Goal: Information Seeking & Learning: Learn about a topic

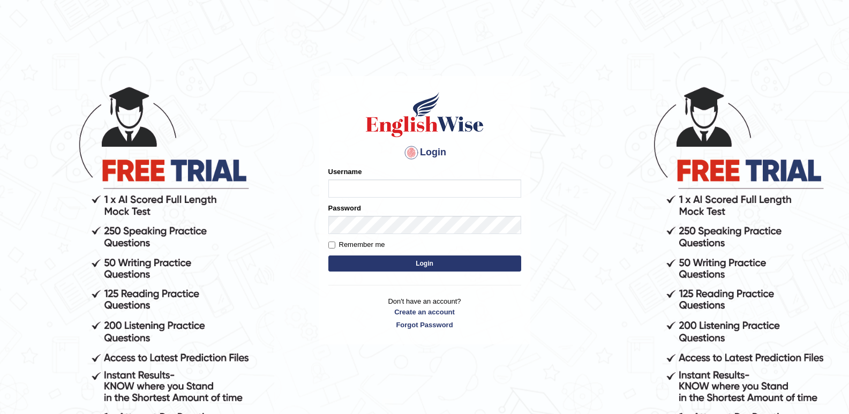
click at [363, 194] on input "Username" at bounding box center [425, 189] width 193 height 18
type input "pooja_123"
click at [409, 264] on button "Login" at bounding box center [425, 264] width 193 height 16
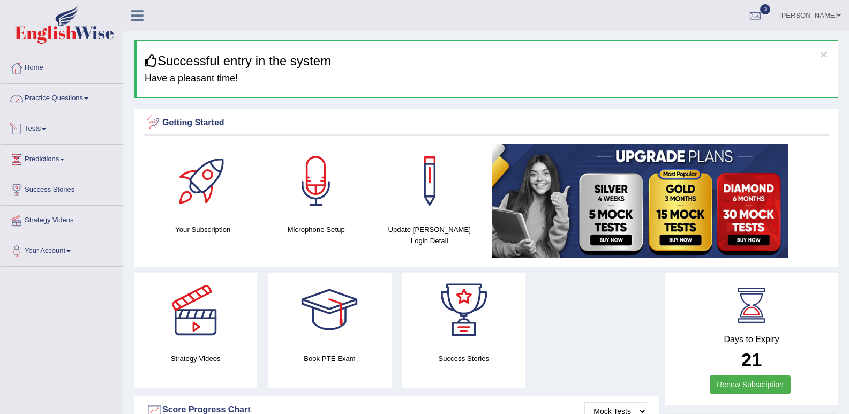
click at [54, 97] on link "Practice Questions" at bounding box center [62, 97] width 122 height 27
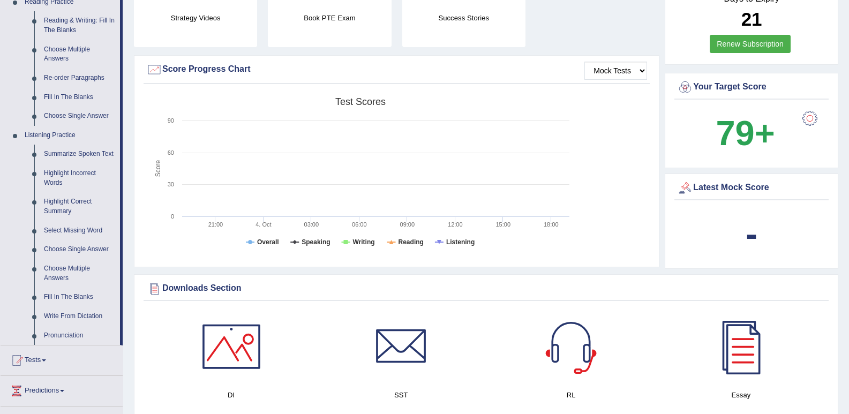
scroll to position [322, 0]
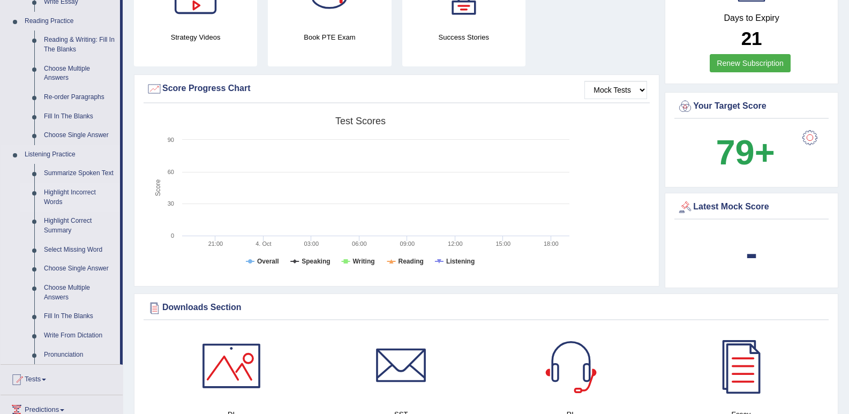
click at [55, 197] on link "Highlight Incorrect Words" at bounding box center [79, 197] width 81 height 28
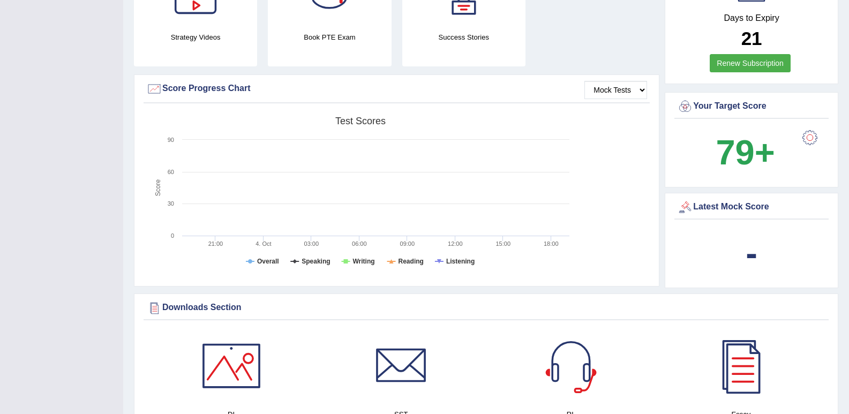
scroll to position [203, 0]
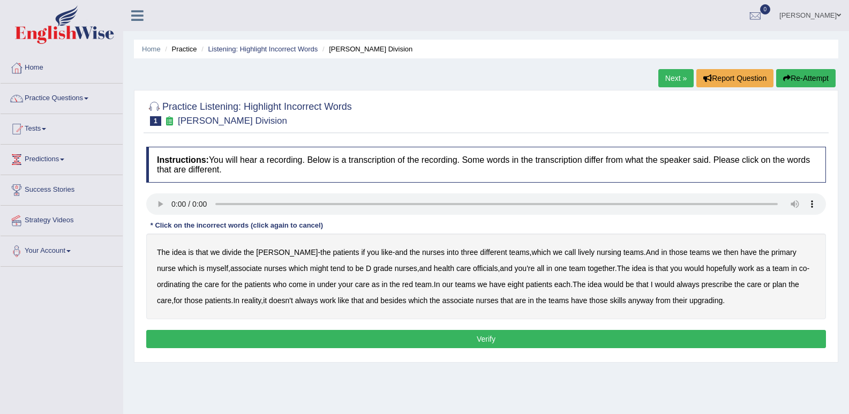
click at [228, 53] on li "Listening: Highlight Incorrect Words" at bounding box center [258, 49] width 119 height 10
click at [248, 51] on link "Listening: Highlight Incorrect Words" at bounding box center [263, 49] width 110 height 8
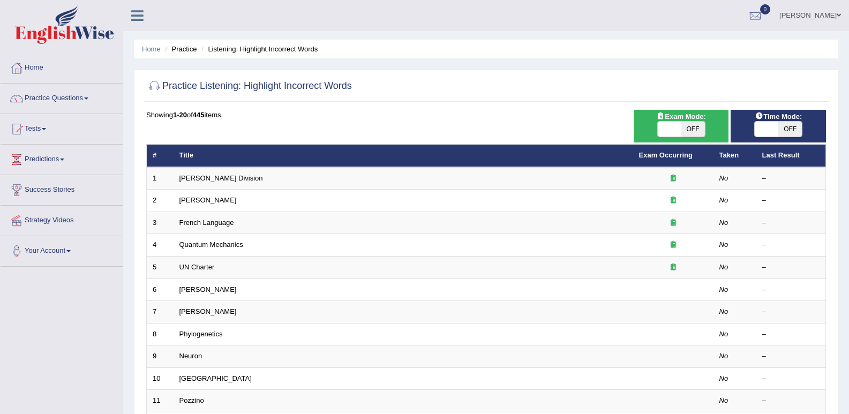
click at [776, 125] on span at bounding box center [767, 129] width 24 height 15
checkbox input "true"
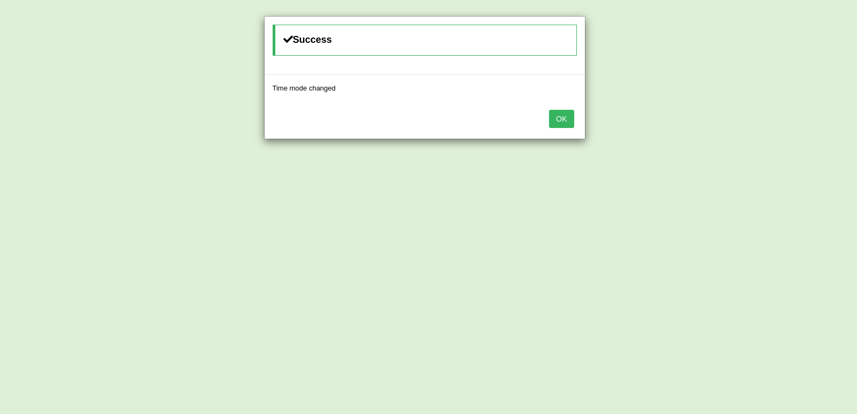
click at [192, 178] on div "Success Time mode changed OK" at bounding box center [428, 207] width 857 height 414
click at [557, 120] on button "OK" at bounding box center [561, 119] width 25 height 18
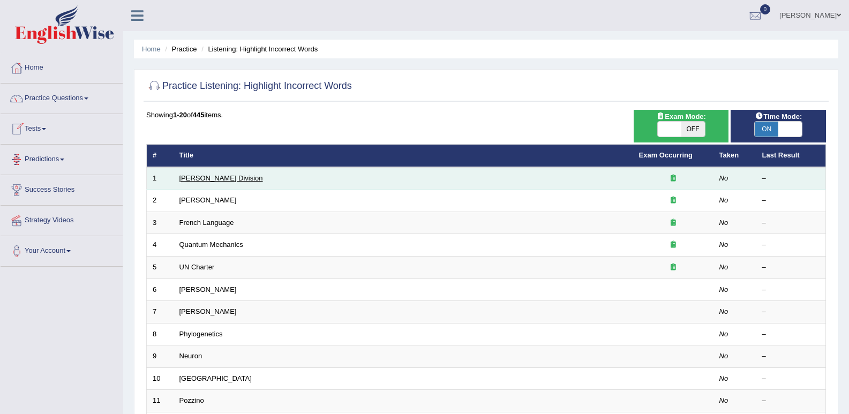
click at [210, 176] on link "Ward Division" at bounding box center [222, 178] width 84 height 8
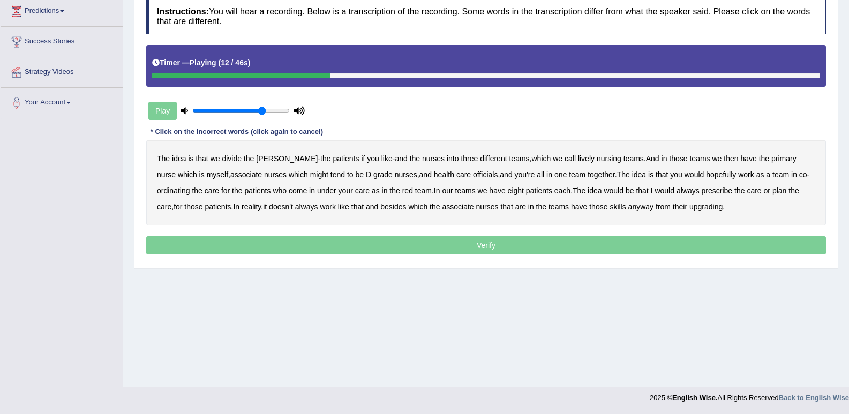
click at [578, 159] on b "lively" at bounding box center [586, 158] width 17 height 9
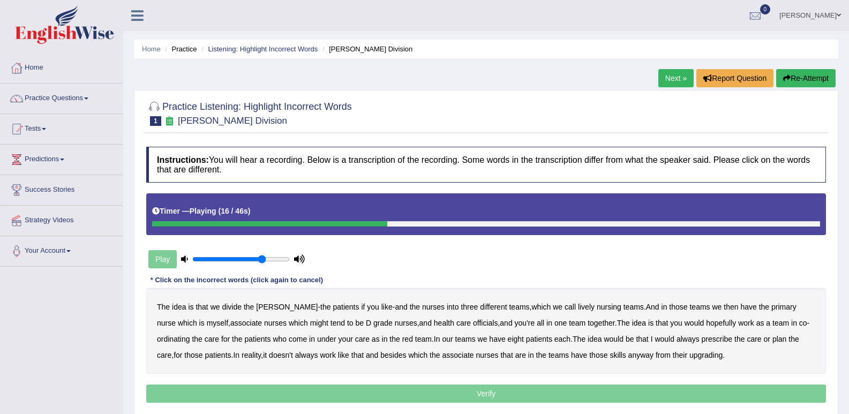
click at [817, 74] on button "Re-Attempt" at bounding box center [806, 78] width 59 height 18
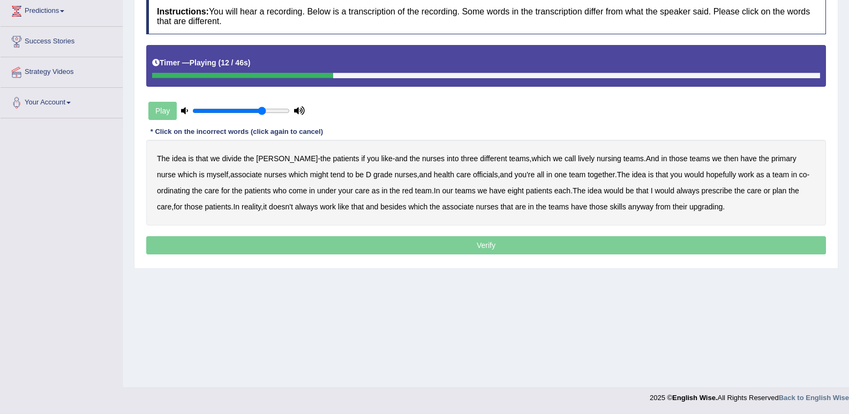
click at [578, 159] on b "lively" at bounding box center [586, 158] width 17 height 9
click at [473, 174] on b "officials" at bounding box center [485, 174] width 25 height 9
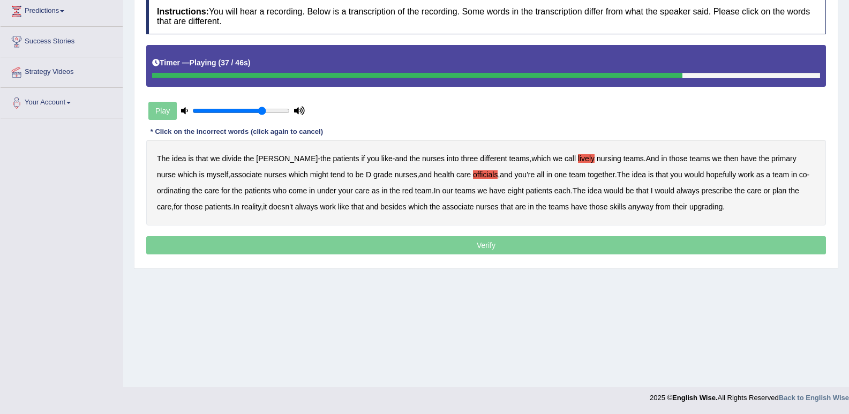
click at [677, 192] on b "always" at bounding box center [688, 191] width 23 height 9
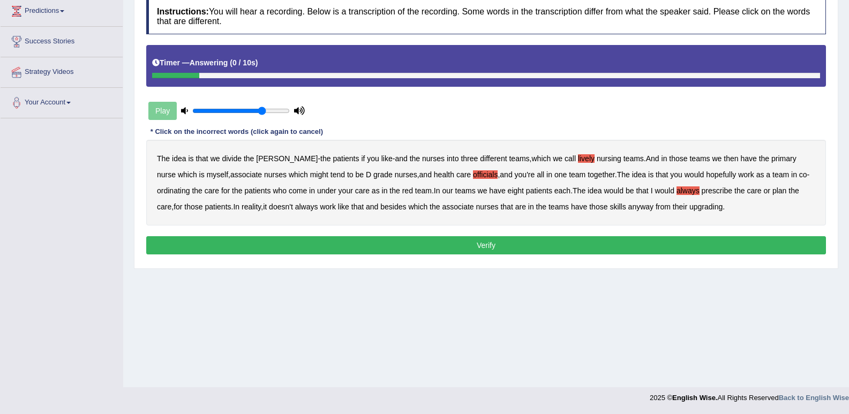
click at [690, 205] on b "upgrading" at bounding box center [706, 207] width 33 height 9
click at [538, 241] on button "Verify" at bounding box center [486, 245] width 680 height 18
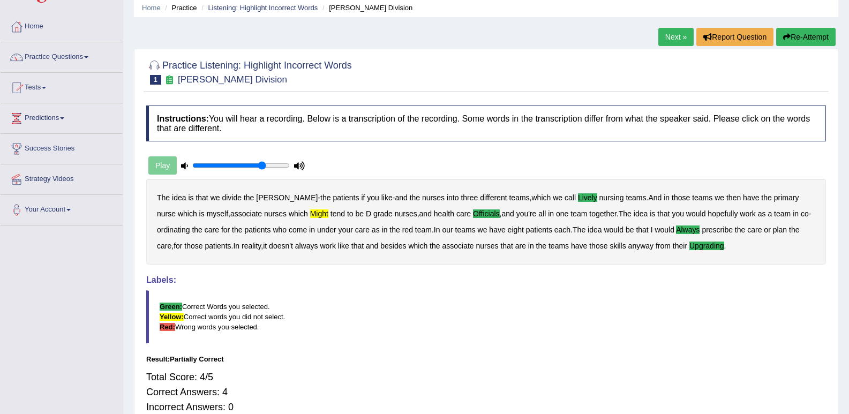
scroll to position [148, 0]
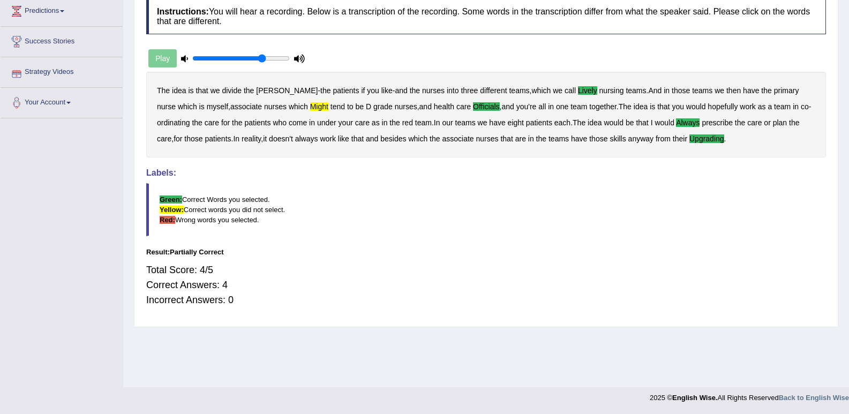
click at [0, 304] on div "Toggle navigation Home Practice Questions Speaking Practice Read Aloud Repeat S…" at bounding box center [424, 130] width 849 height 557
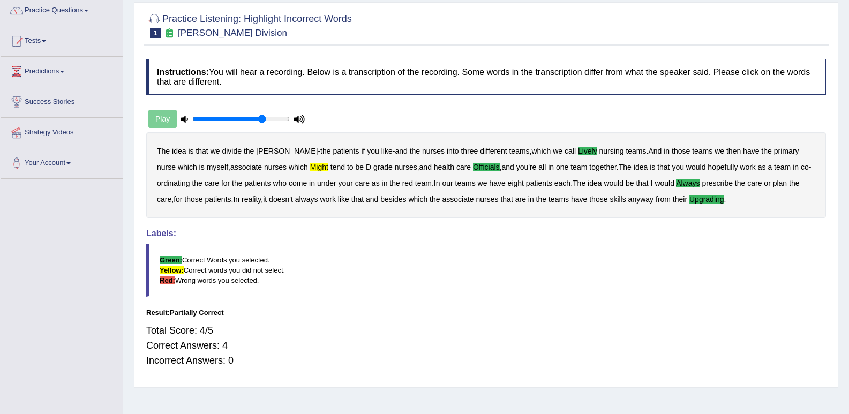
scroll to position [0, 0]
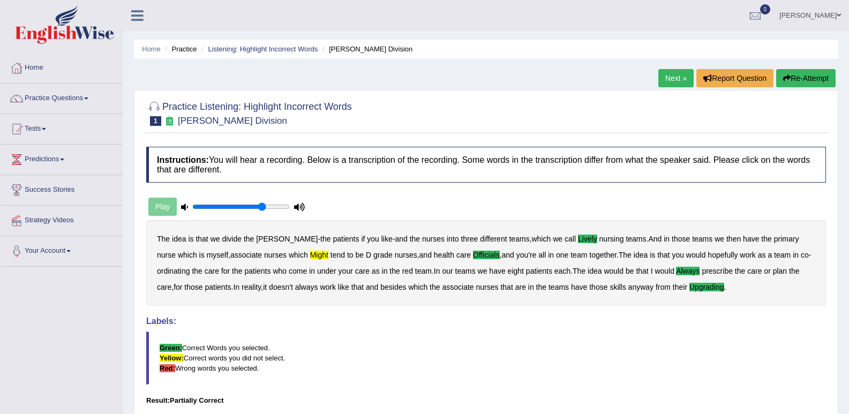
click at [669, 78] on link "Next »" at bounding box center [676, 78] width 35 height 18
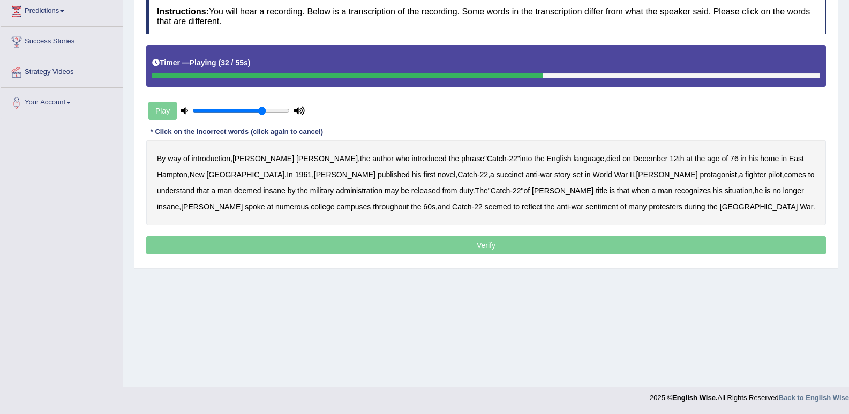
click at [336, 190] on b "administration" at bounding box center [359, 191] width 47 height 9
click at [725, 191] on b "situation" at bounding box center [739, 191] width 28 height 9
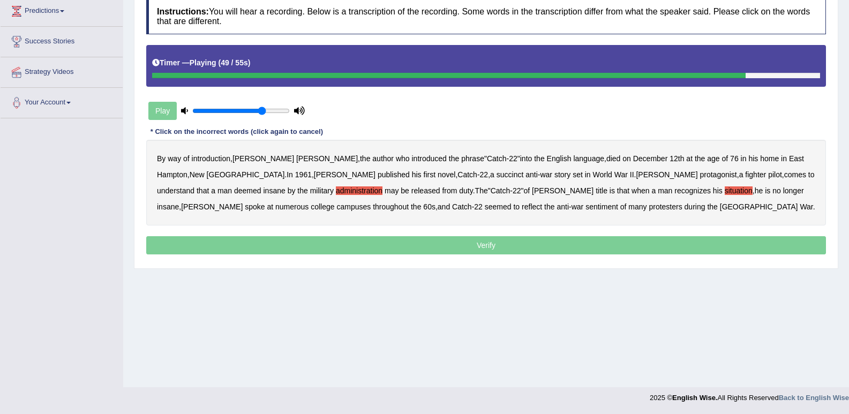
click at [522, 210] on b "reflect" at bounding box center [532, 207] width 20 height 9
click at [497, 175] on b "succinct" at bounding box center [510, 174] width 27 height 9
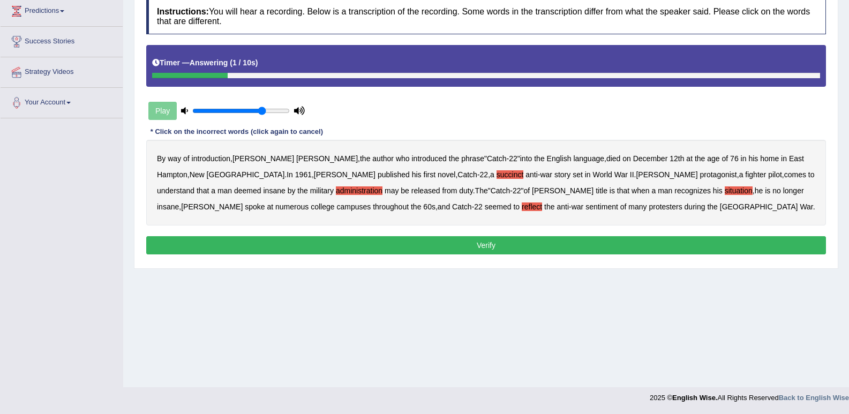
click at [490, 244] on button "Verify" at bounding box center [486, 245] width 680 height 18
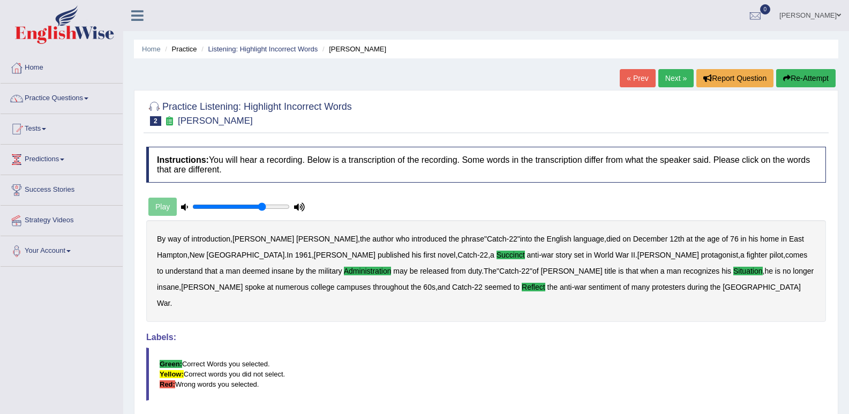
click at [666, 83] on link "Next »" at bounding box center [676, 78] width 35 height 18
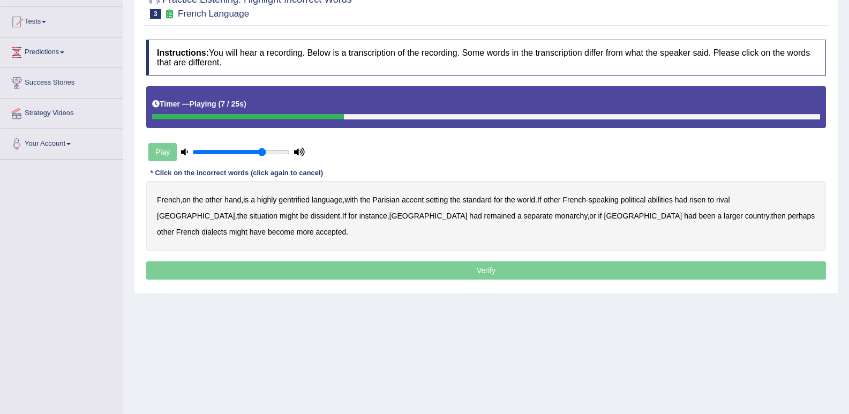
click at [304, 198] on div "French , on the other hand , is a highly gentrified language , with the Parisia…" at bounding box center [486, 216] width 680 height 70
click at [307, 199] on b "gentrified" at bounding box center [294, 200] width 31 height 9
click at [673, 199] on b "abilities" at bounding box center [660, 200] width 25 height 9
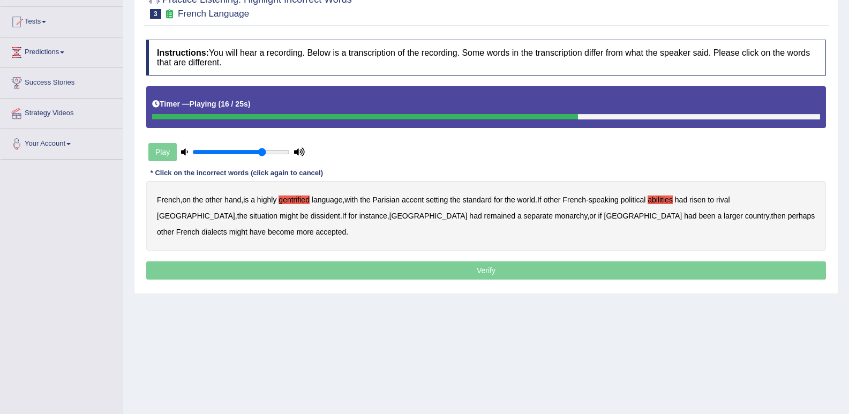
click at [311, 213] on b "dissident" at bounding box center [325, 216] width 29 height 9
click at [555, 217] on b "monarchy" at bounding box center [571, 216] width 32 height 9
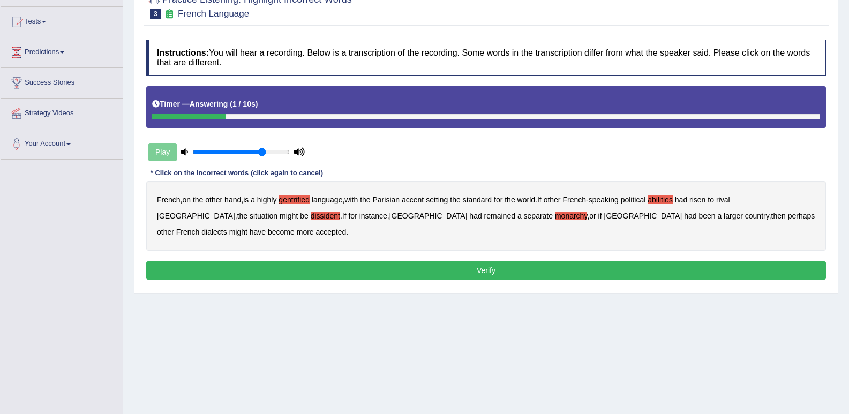
click at [478, 262] on button "Verify" at bounding box center [486, 271] width 680 height 18
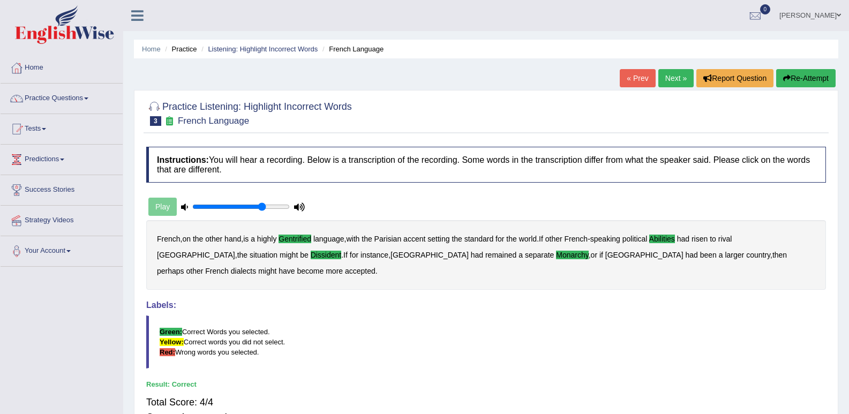
click at [680, 78] on link "Next »" at bounding box center [676, 78] width 35 height 18
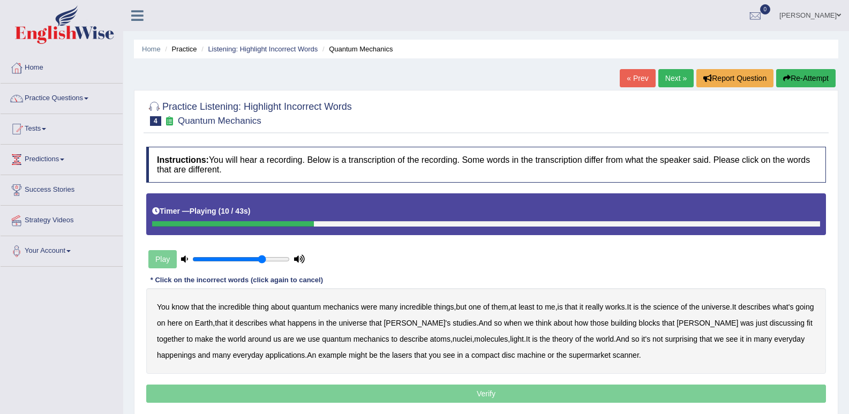
click at [679, 309] on b "science" at bounding box center [666, 307] width 25 height 9
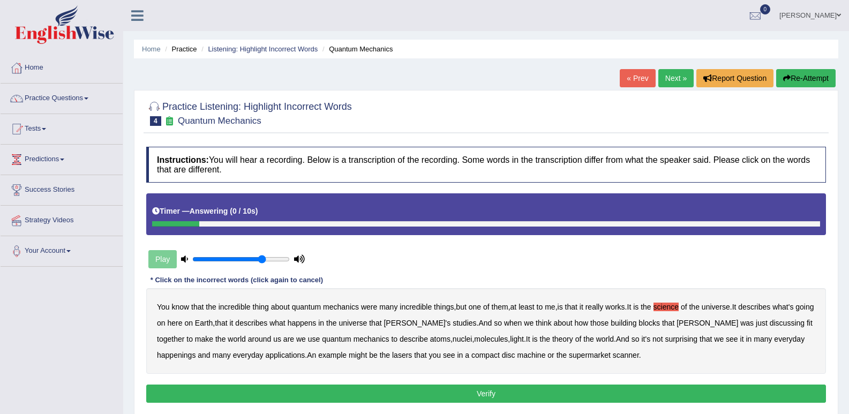
click at [845, 211] on div "Home Practice Listening: Highlight Incorrect Words Quantum Mechanics « Prev Nex…" at bounding box center [486, 268] width 726 height 536
click at [797, 79] on button "Re-Attempt" at bounding box center [806, 78] width 59 height 18
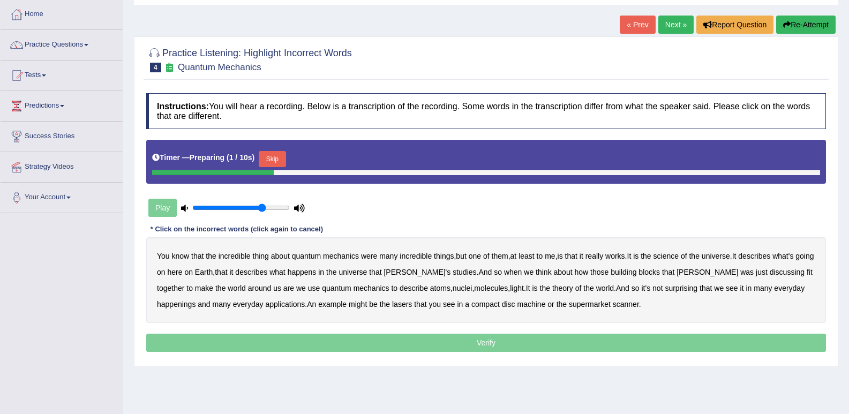
scroll to position [107, 0]
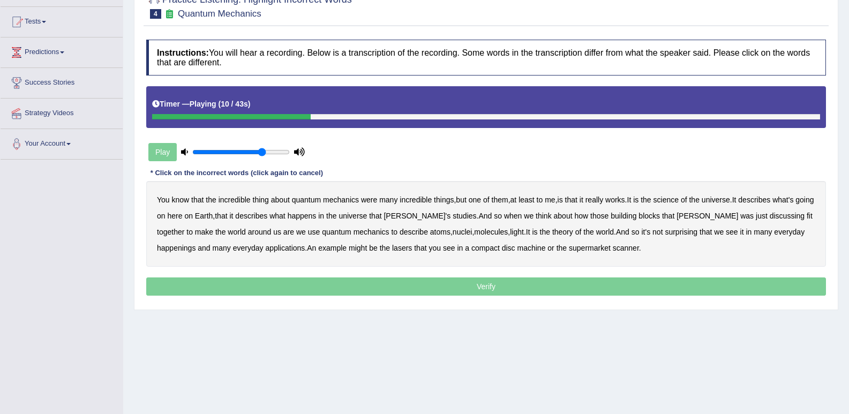
click at [678, 202] on b "science" at bounding box center [666, 200] width 25 height 9
click at [770, 215] on b "discussing" at bounding box center [787, 216] width 35 height 9
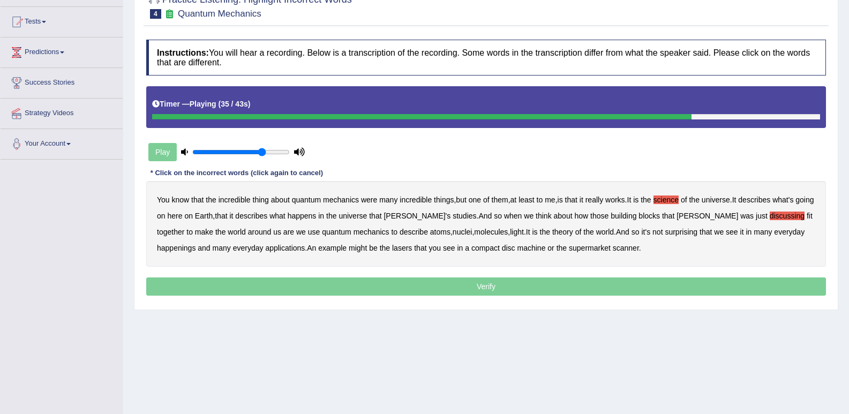
drag, startPoint x: 778, startPoint y: 235, endPoint x: 784, endPoint y: 233, distance: 6.8
click at [196, 244] on b "happenings" at bounding box center [176, 248] width 39 height 9
drag, startPoint x: 469, startPoint y: 252, endPoint x: 481, endPoint y: 252, distance: 11.3
click at [518, 252] on b "machine" at bounding box center [532, 248] width 28 height 9
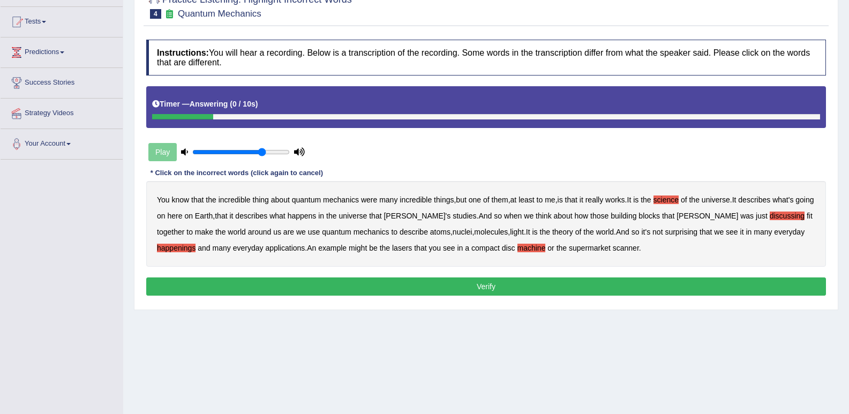
click at [483, 287] on button "Verify" at bounding box center [486, 287] width 680 height 18
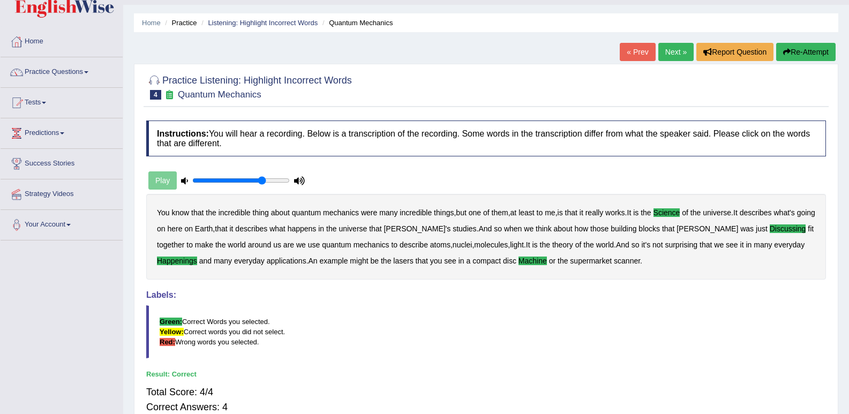
scroll to position [0, 0]
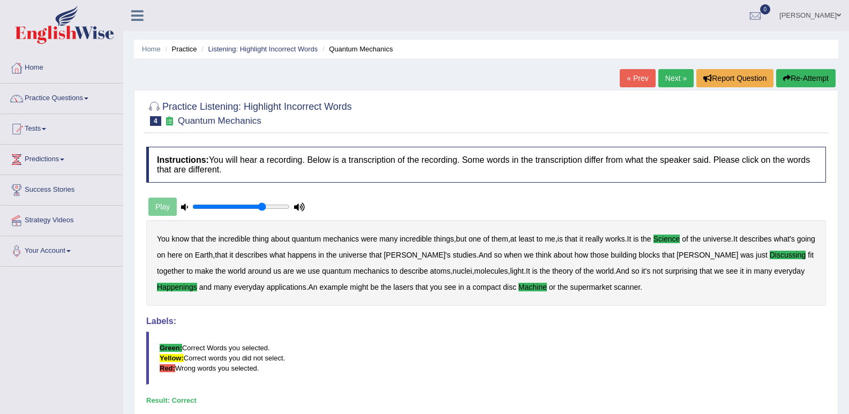
click at [670, 75] on link "Next »" at bounding box center [676, 78] width 35 height 18
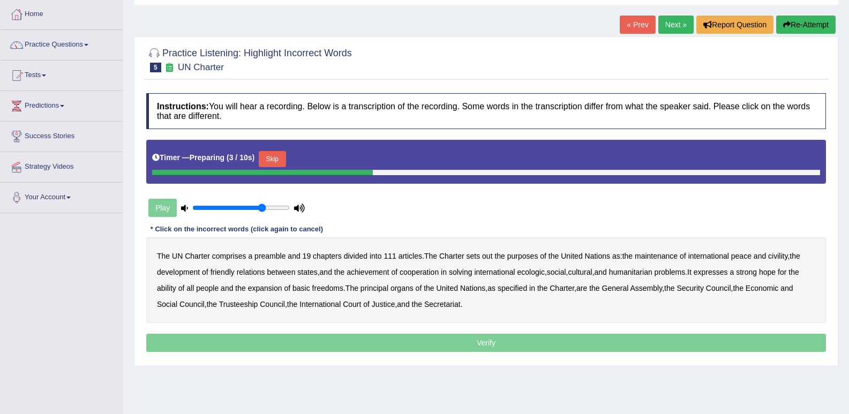
scroll to position [107, 0]
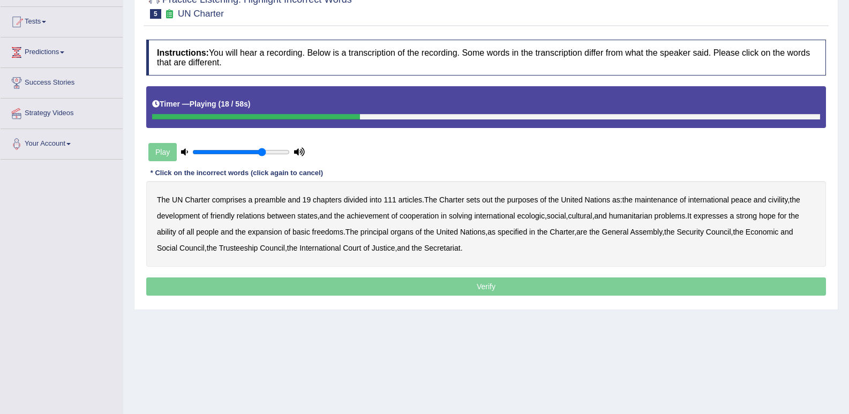
click at [785, 199] on b "civility" at bounding box center [778, 200] width 19 height 9
click at [538, 218] on b "ecologic" at bounding box center [531, 216] width 27 height 9
click at [172, 233] on b "ability" at bounding box center [166, 232] width 19 height 9
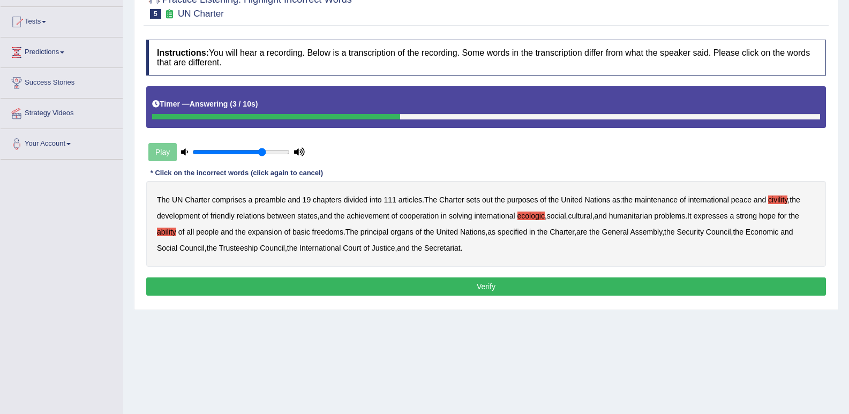
click at [512, 290] on button "Verify" at bounding box center [486, 287] width 680 height 18
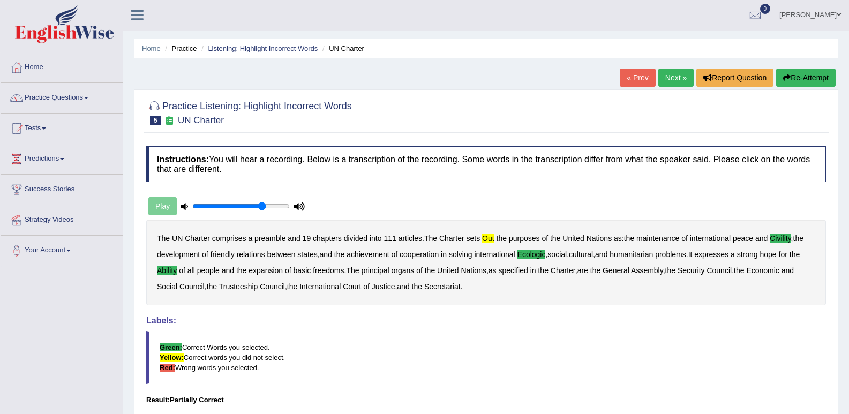
scroll to position [0, 0]
click at [667, 84] on link "Next »" at bounding box center [676, 78] width 35 height 18
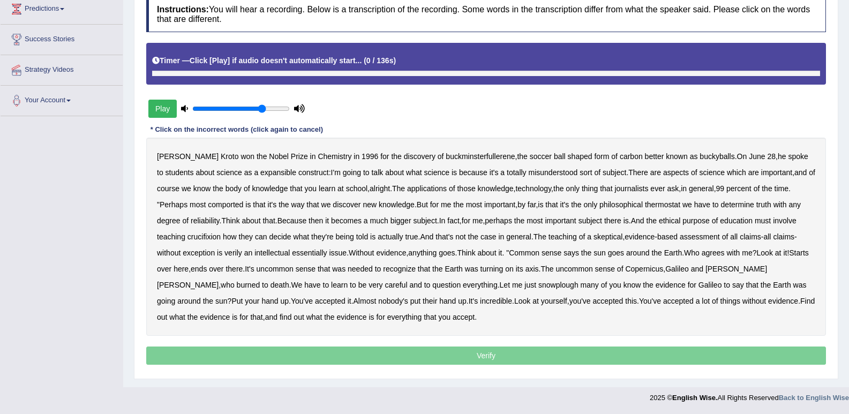
scroll to position [151, 0]
click at [260, 176] on b "expansible" at bounding box center [278, 172] width 36 height 9
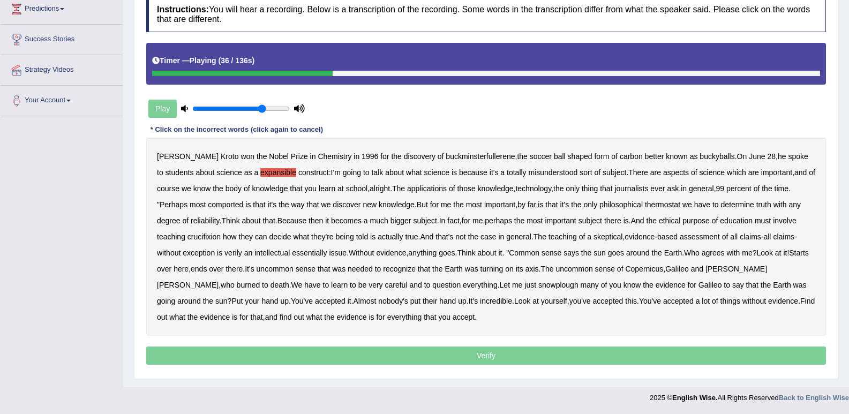
click at [208, 206] on b "comported" at bounding box center [225, 204] width 35 height 9
click at [645, 204] on b "thermostat" at bounding box center [662, 204] width 35 height 9
click at [188, 236] on b "crucifixion" at bounding box center [204, 237] width 33 height 9
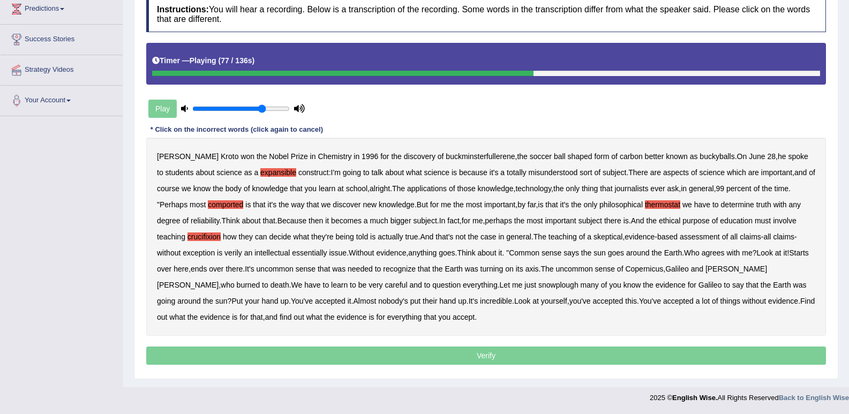
click at [225, 255] on b "verily" at bounding box center [234, 253] width 18 height 9
click at [539, 287] on b "snowplough" at bounding box center [559, 285] width 40 height 9
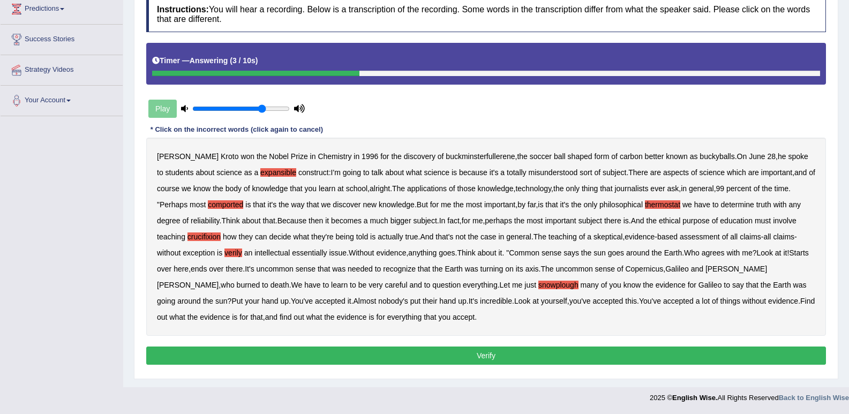
click at [362, 360] on button "Verify" at bounding box center [486, 356] width 680 height 18
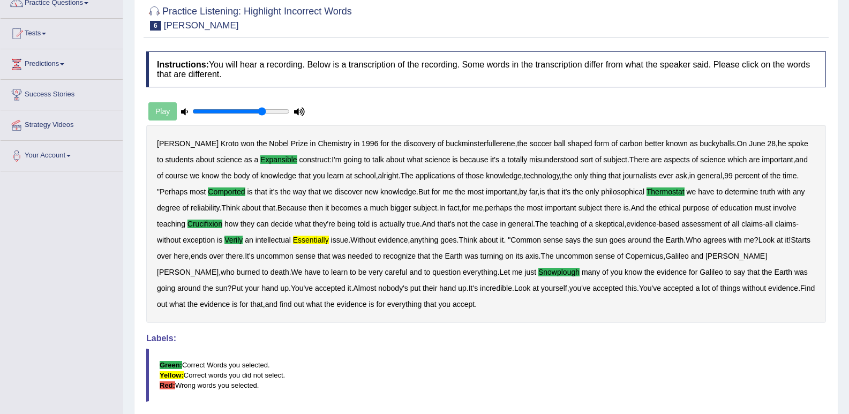
scroll to position [0, 0]
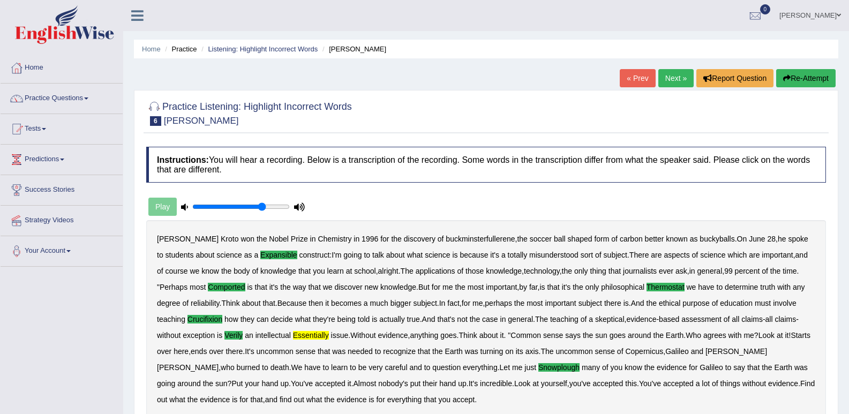
click at [684, 81] on link "Next »" at bounding box center [676, 78] width 35 height 18
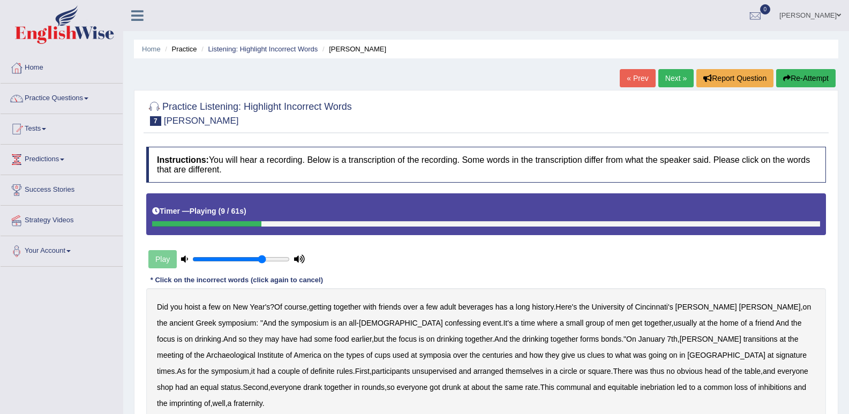
click at [816, 80] on button "Re-Attempt" at bounding box center [806, 78] width 59 height 18
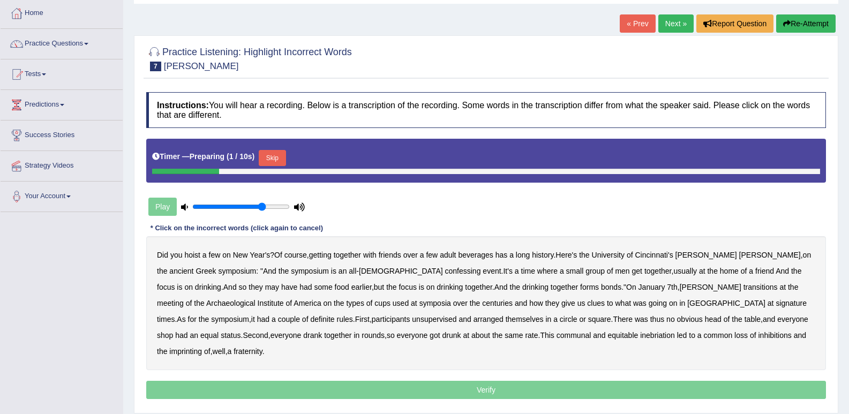
scroll to position [107, 0]
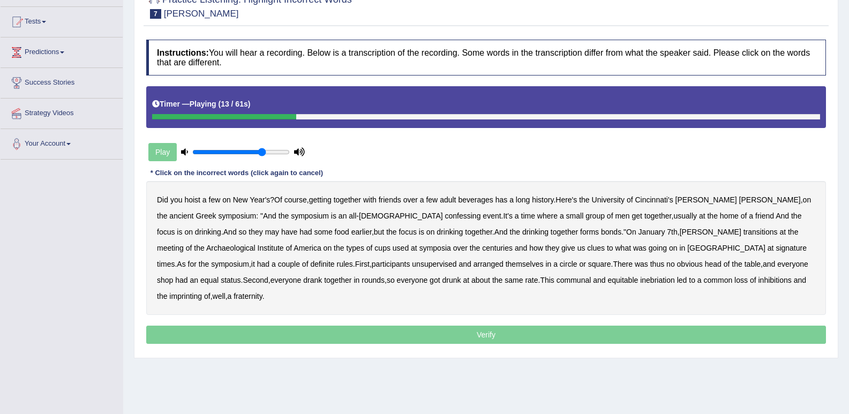
click at [445, 219] on b "confessing" at bounding box center [463, 216] width 36 height 9
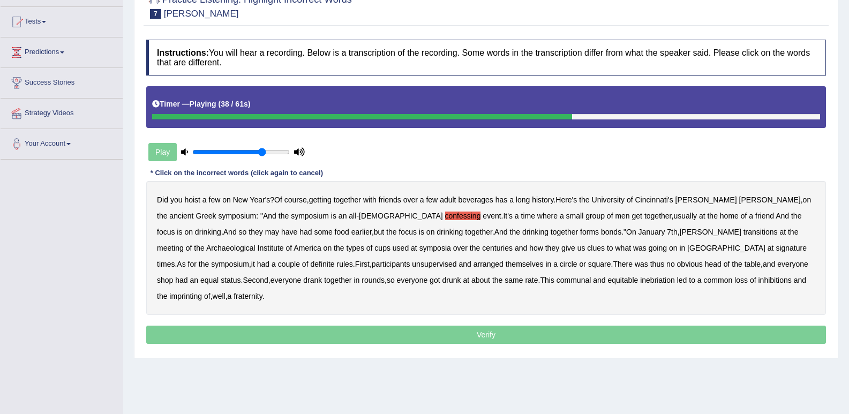
click at [776, 250] on b "signature" at bounding box center [791, 248] width 31 height 9
click at [412, 260] on b "unsupervised" at bounding box center [434, 264] width 44 height 9
click at [173, 276] on b "shop" at bounding box center [165, 280] width 16 height 9
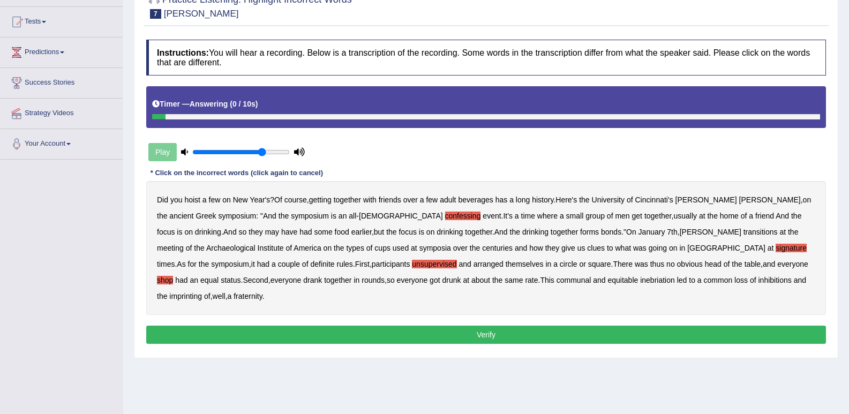
click at [202, 292] on b "imprinting" at bounding box center [185, 296] width 33 height 9
click at [487, 326] on button "Verify" at bounding box center [486, 335] width 680 height 18
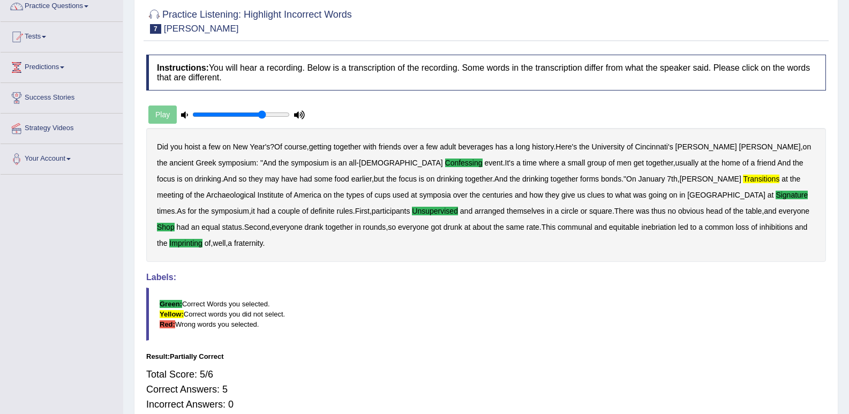
scroll to position [0, 0]
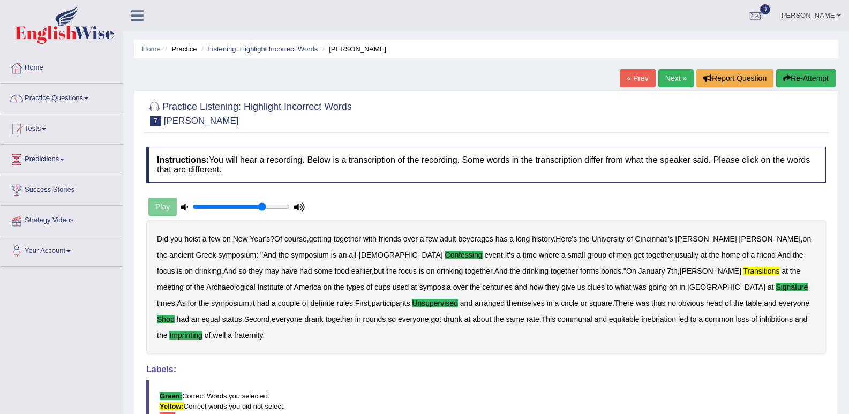
click at [674, 79] on link "Next »" at bounding box center [676, 78] width 35 height 18
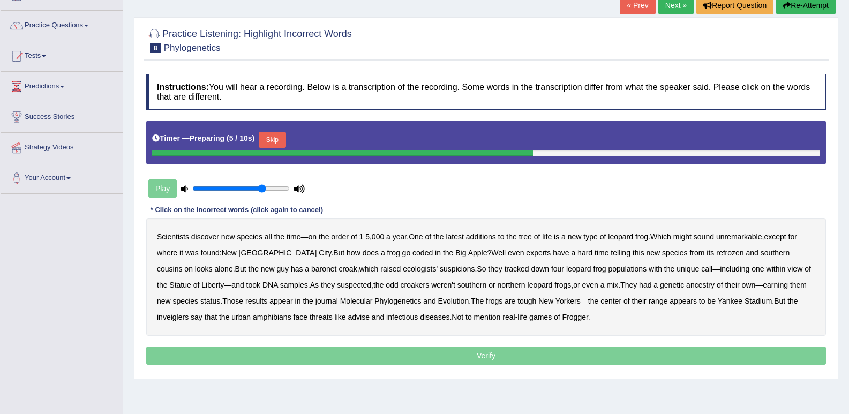
scroll to position [54, 0]
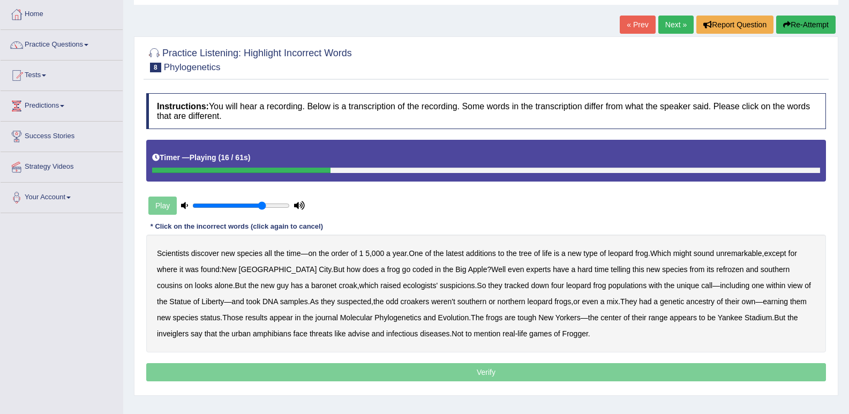
click at [413, 265] on b "coded" at bounding box center [423, 269] width 20 height 9
click at [717, 269] on b "refrozen" at bounding box center [730, 269] width 27 height 9
click at [311, 285] on b "baronet" at bounding box center [323, 285] width 25 height 9
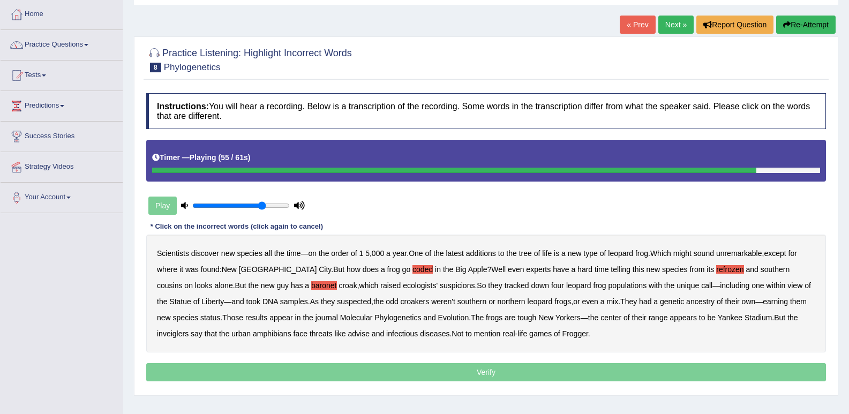
click at [189, 330] on b "inveiglers" at bounding box center [173, 334] width 32 height 9
click at [348, 335] on b "advise" at bounding box center [358, 334] width 21 height 9
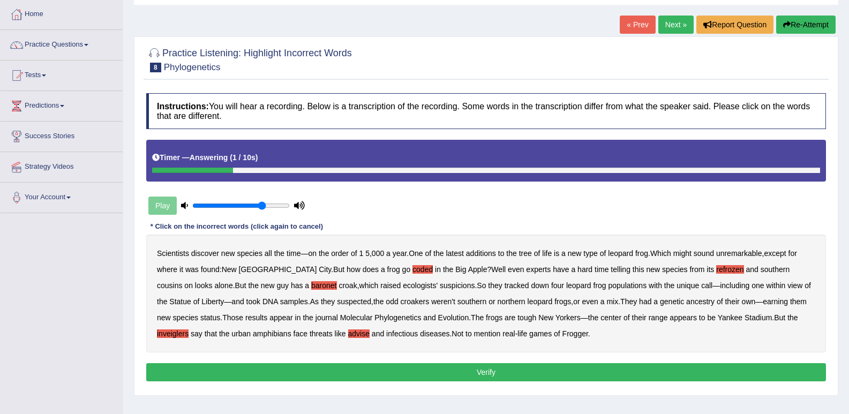
click at [491, 372] on button "Verify" at bounding box center [486, 372] width 680 height 18
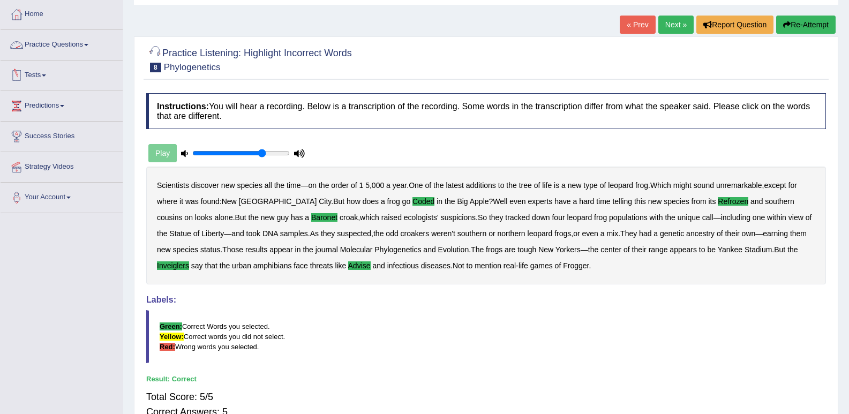
click at [73, 43] on link "Practice Questions" at bounding box center [62, 43] width 122 height 27
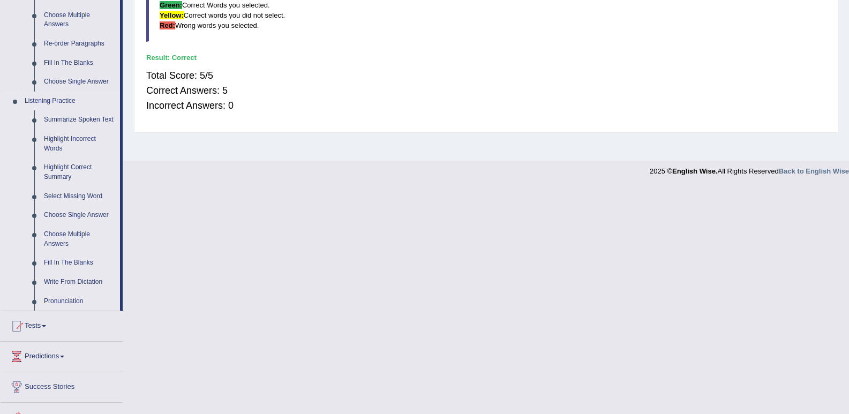
scroll to position [322, 0]
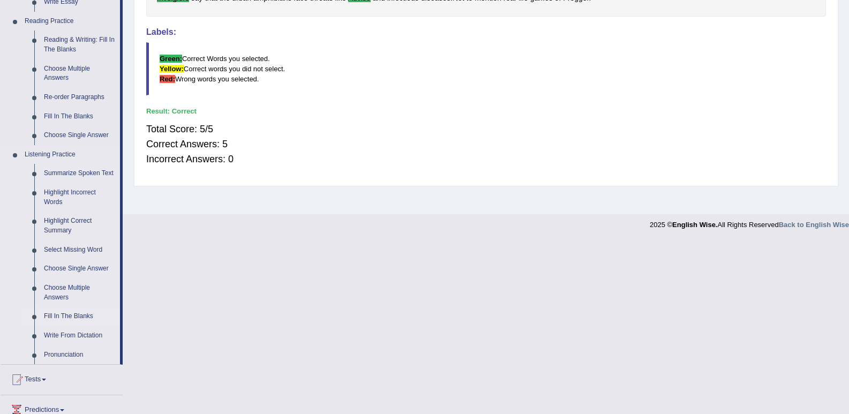
click at [66, 316] on link "Fill In The Blanks" at bounding box center [79, 316] width 81 height 19
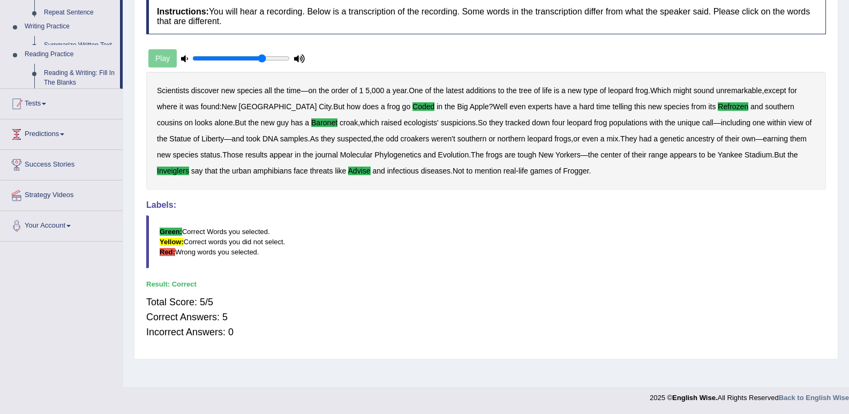
scroll to position [148, 0]
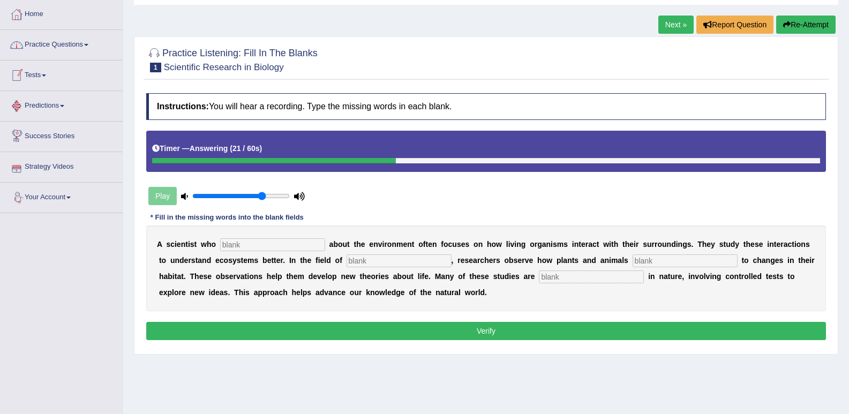
click at [233, 248] on input "text" at bounding box center [272, 244] width 105 height 13
type input "cares"
click at [374, 257] on input "text" at bounding box center [399, 261] width 105 height 13
type input "biology"
click at [654, 262] on input "text" at bounding box center [685, 261] width 105 height 13
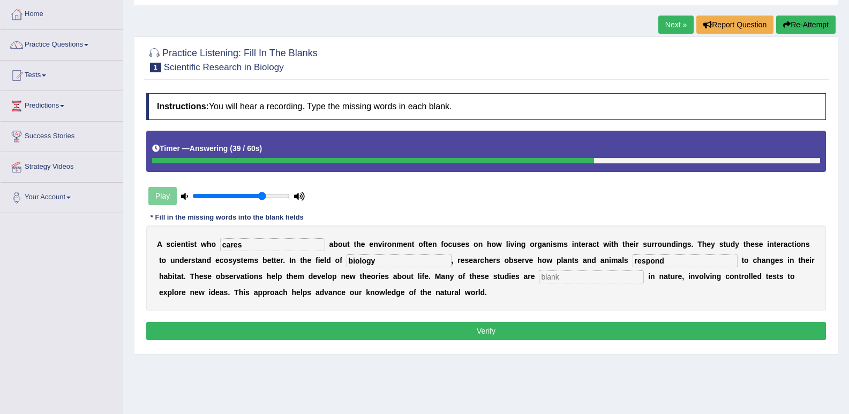
type input "respond"
click at [592, 277] on input "text" at bounding box center [591, 277] width 105 height 13
type input "experimental"
click at [488, 338] on button "Verify" at bounding box center [486, 331] width 680 height 18
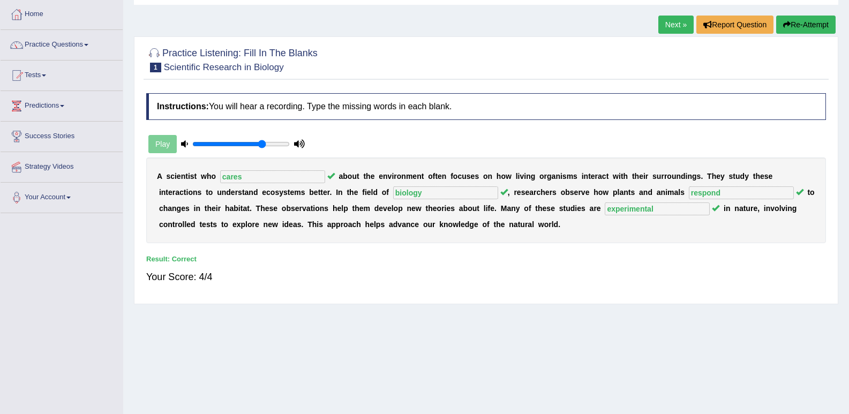
click at [687, 24] on link "Next »" at bounding box center [676, 25] width 35 height 18
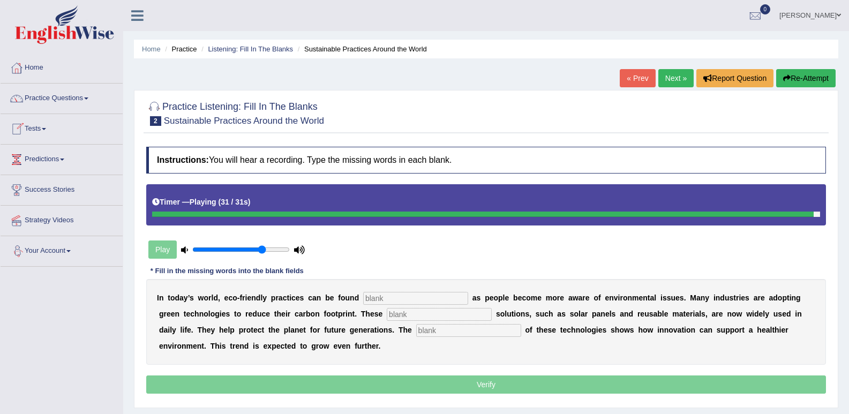
click at [386, 297] on input "text" at bounding box center [415, 298] width 105 height 13
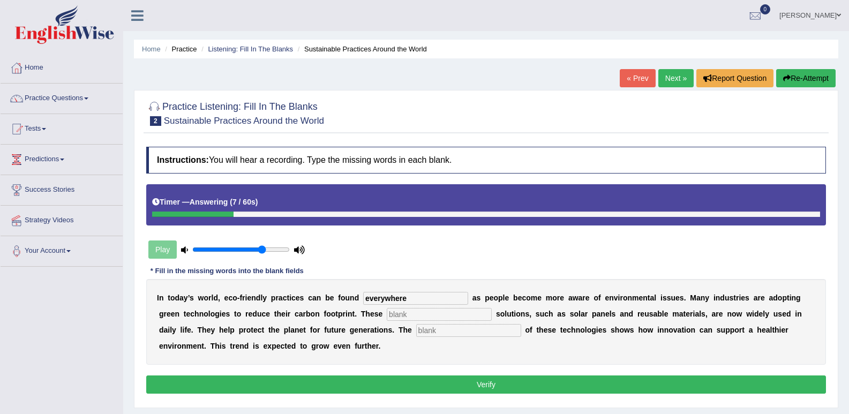
type input "everywhere"
click at [400, 316] on input "text" at bounding box center [439, 314] width 105 height 13
type input "sustainable"
click at [436, 335] on input "text" at bounding box center [468, 330] width 105 height 13
type input "application"
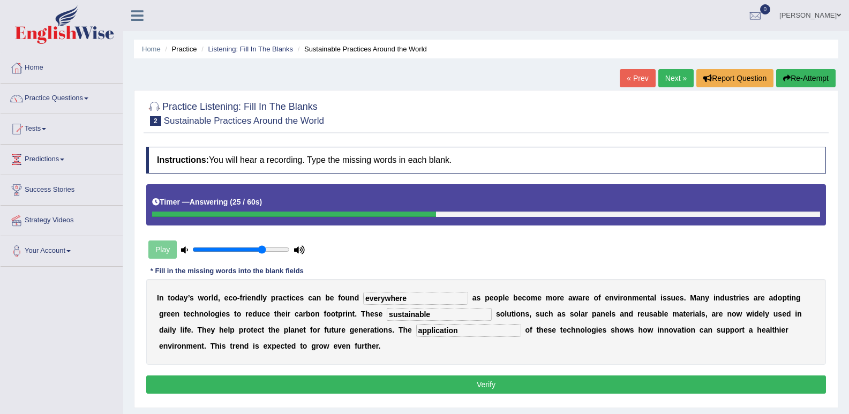
click at [472, 387] on button "Verify" at bounding box center [486, 385] width 680 height 18
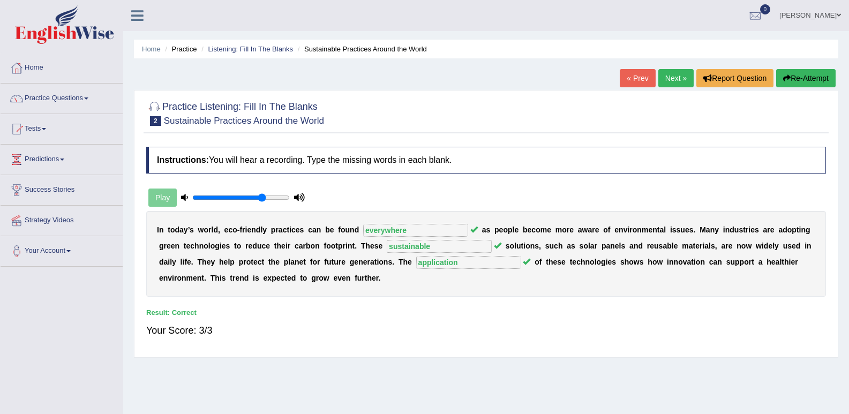
click at [678, 86] on link "Next »" at bounding box center [676, 78] width 35 height 18
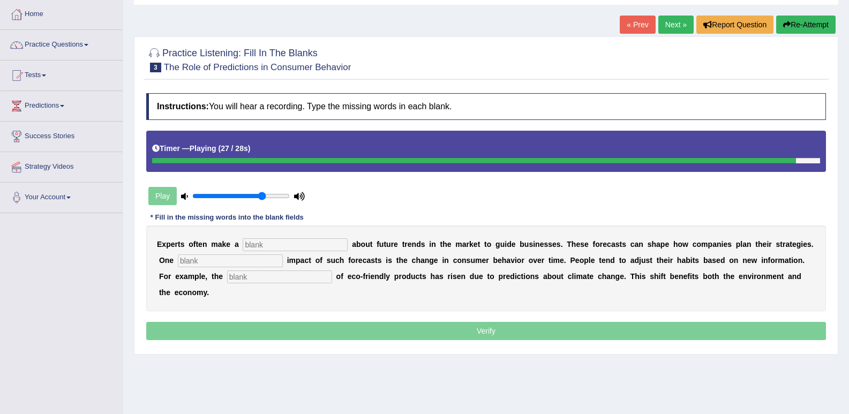
click at [259, 245] on input "text" at bounding box center [295, 244] width 105 height 13
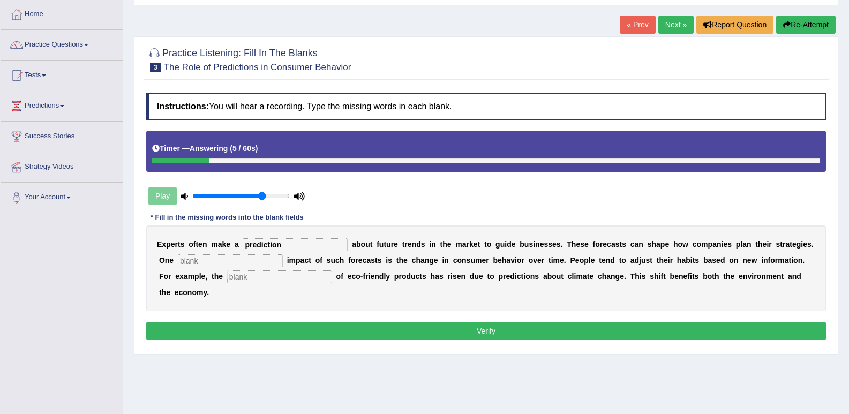
type input "prediction"
click at [242, 255] on input "text" at bounding box center [230, 261] width 105 height 13
type input "profound"
click at [244, 282] on input "text" at bounding box center [279, 277] width 105 height 13
type input "consumption"
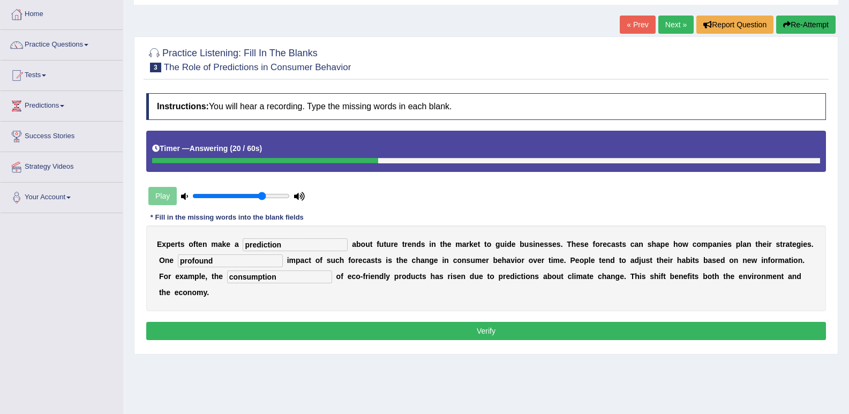
click at [312, 331] on button "Verify" at bounding box center [486, 331] width 680 height 18
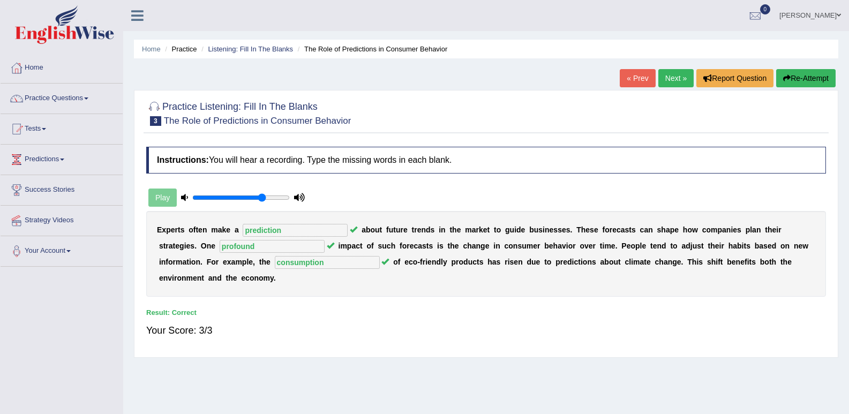
click at [667, 84] on link "Next »" at bounding box center [676, 78] width 35 height 18
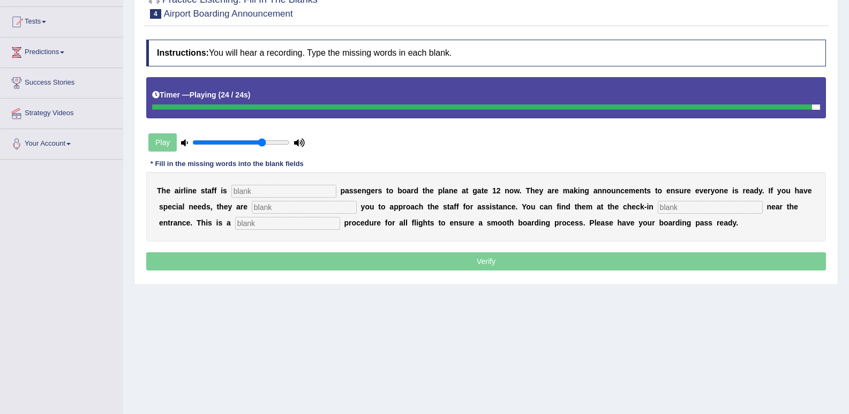
click at [257, 190] on input "text" at bounding box center [284, 191] width 105 height 13
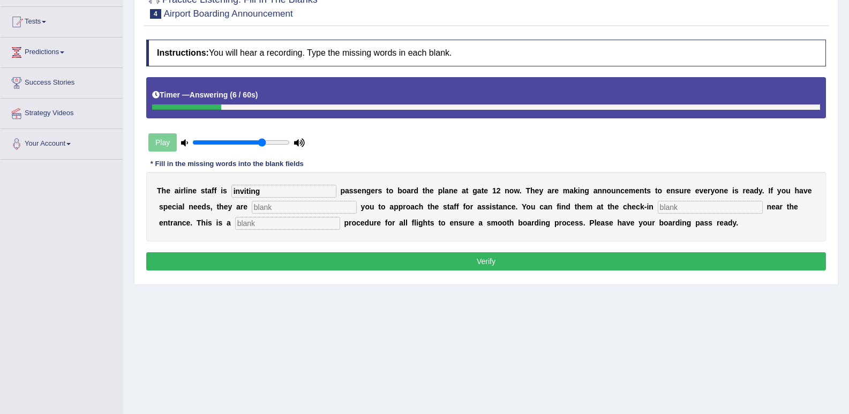
type input "inviting"
click at [276, 208] on input "text" at bounding box center [304, 207] width 105 height 13
type input "requiring"
click at [698, 211] on input "text" at bounding box center [710, 207] width 105 height 13
type input "desk"
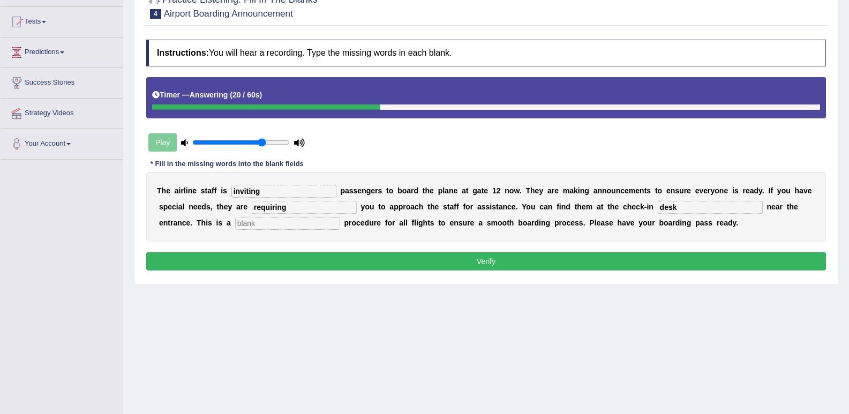
click at [244, 223] on input "text" at bounding box center [287, 223] width 105 height 13
type input "regular"
click at [487, 266] on button "Verify" at bounding box center [486, 261] width 680 height 18
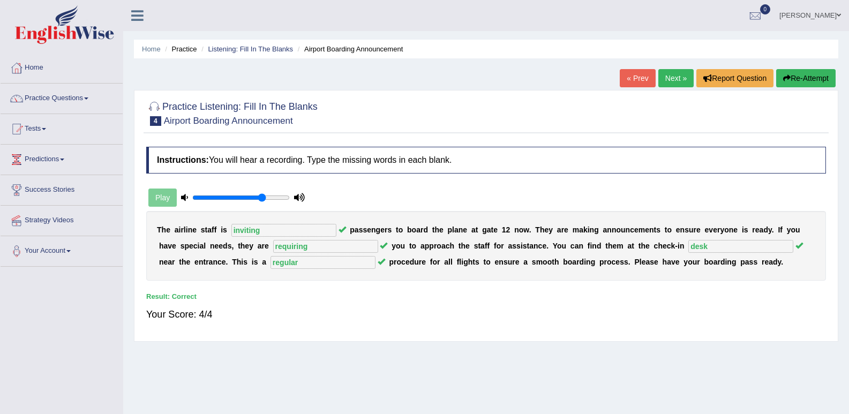
click at [682, 70] on link "Next »" at bounding box center [676, 78] width 35 height 18
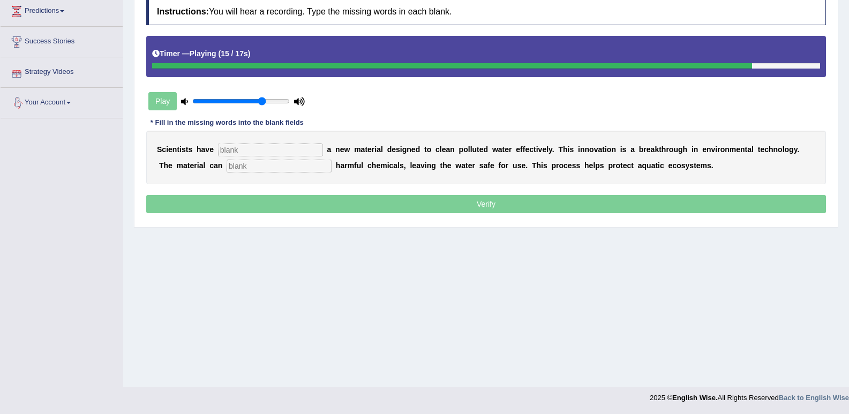
click at [228, 147] on input "text" at bounding box center [270, 150] width 105 height 13
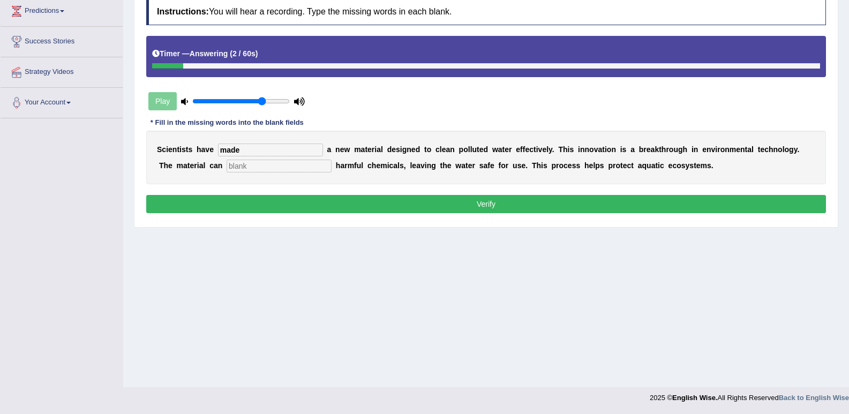
type input "made"
click at [232, 163] on input "text" at bounding box center [279, 166] width 105 height 13
type input "absorb"
click at [520, 211] on button "Verify" at bounding box center [486, 204] width 680 height 18
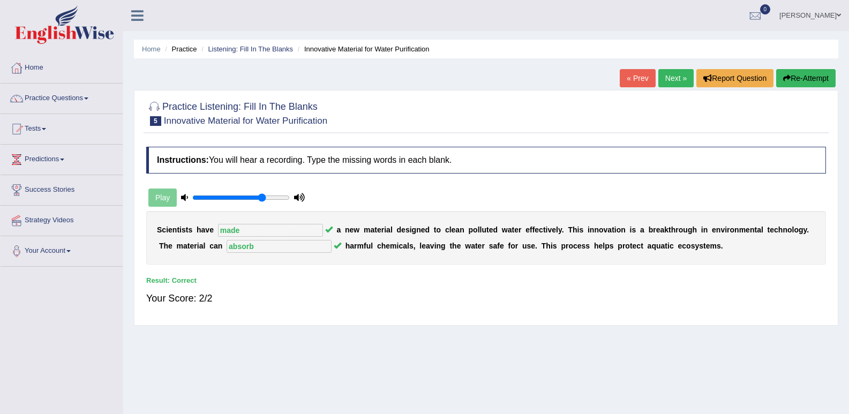
click at [677, 79] on link "Next »" at bounding box center [676, 78] width 35 height 18
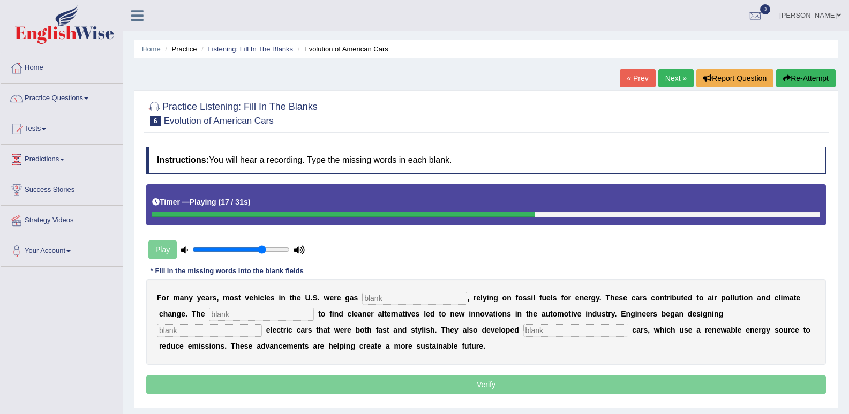
click at [822, 78] on button "Re-Attempt" at bounding box center [806, 78] width 59 height 18
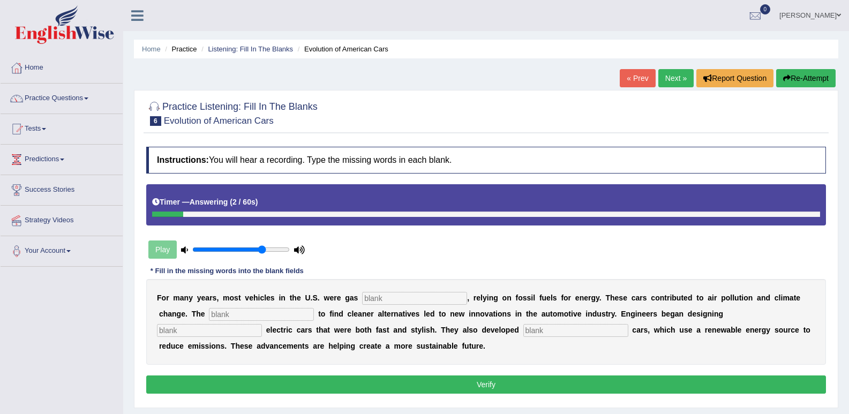
click at [371, 297] on input "text" at bounding box center [414, 298] width 105 height 13
type input "powered"
click at [215, 330] on input "text" at bounding box center [209, 330] width 105 height 13
type input "sleek"
click at [432, 388] on button "Verify" at bounding box center [486, 385] width 680 height 18
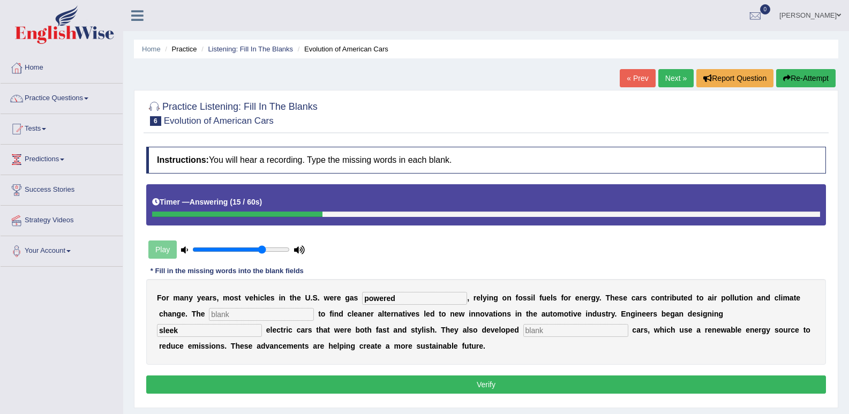
click at [445, 384] on button "Verify" at bounding box center [486, 385] width 680 height 18
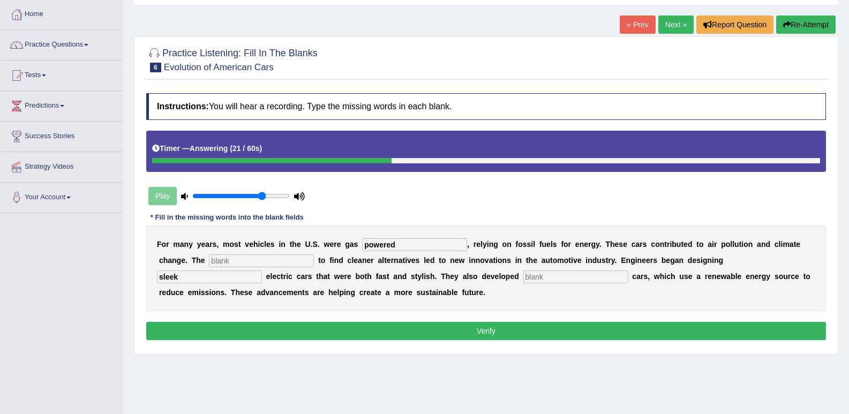
click at [235, 262] on input "text" at bounding box center [261, 261] width 105 height 13
type input "urgency"
click at [541, 277] on input "text" at bounding box center [576, 277] width 105 height 13
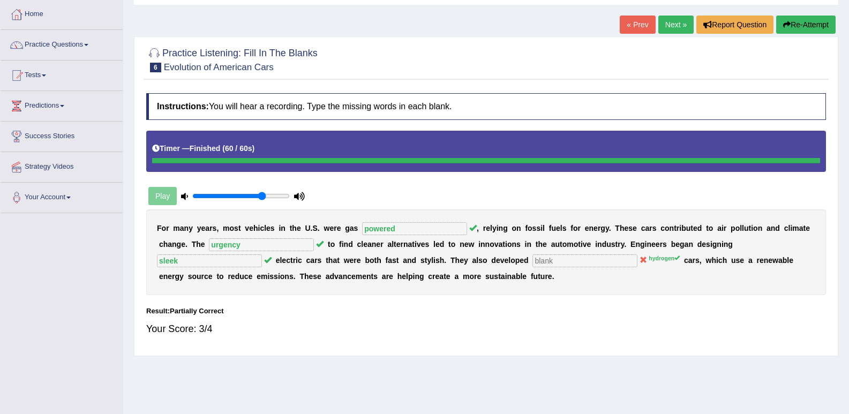
scroll to position [107, 0]
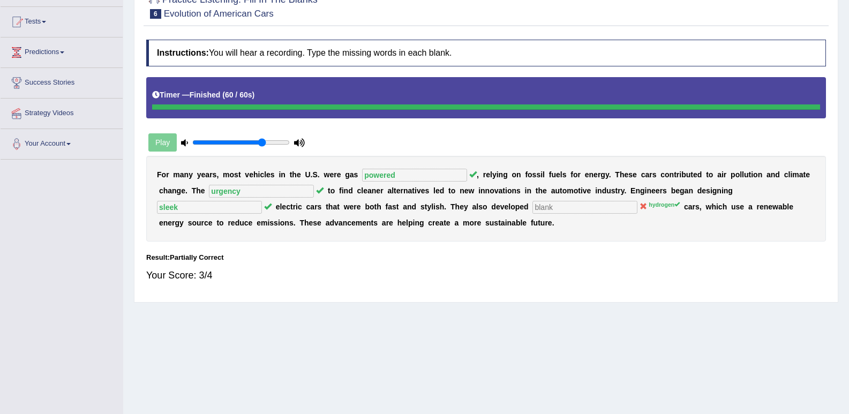
drag, startPoint x: 636, startPoint y: 342, endPoint x: 637, endPoint y: 333, distance: 9.1
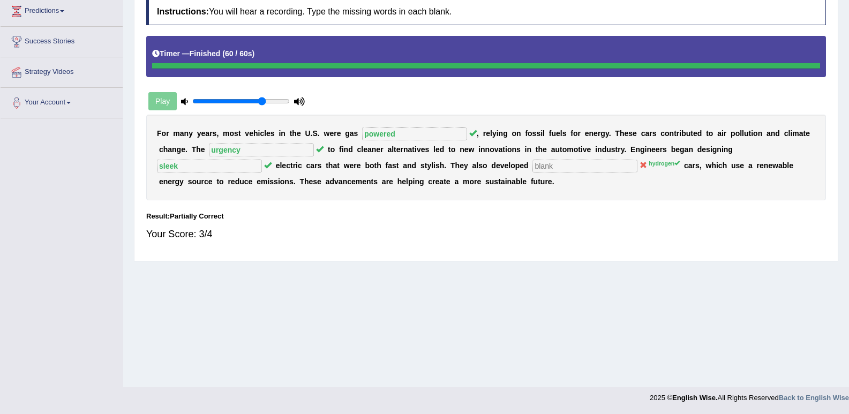
scroll to position [0, 0]
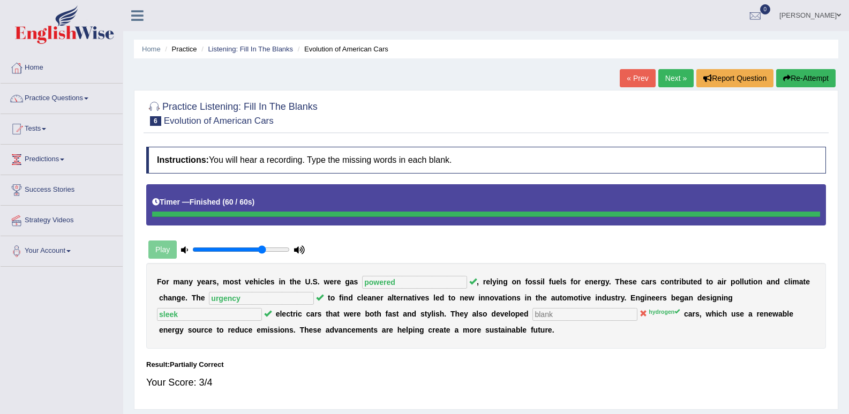
click at [676, 81] on link "Next »" at bounding box center [676, 78] width 35 height 18
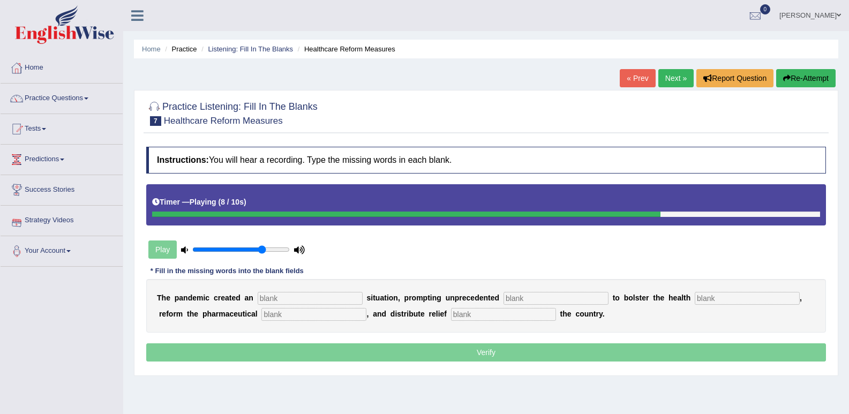
click at [805, 75] on button "Re-Attempt" at bounding box center [806, 78] width 59 height 18
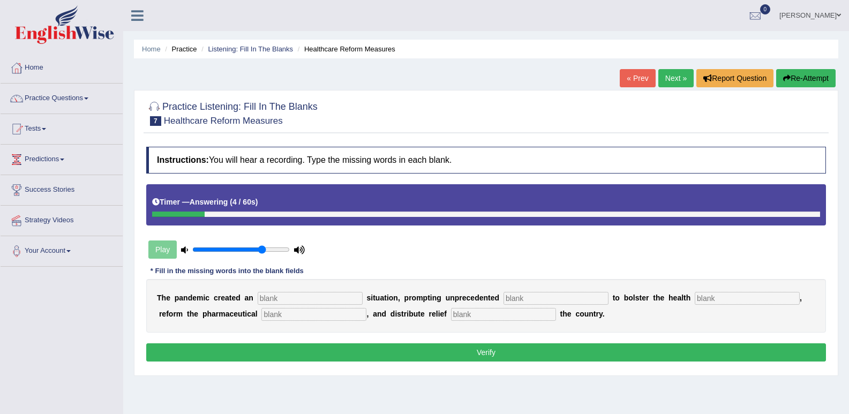
click at [798, 77] on button "Re-Attempt" at bounding box center [806, 78] width 59 height 18
click at [281, 299] on input "text" at bounding box center [310, 298] width 105 height 13
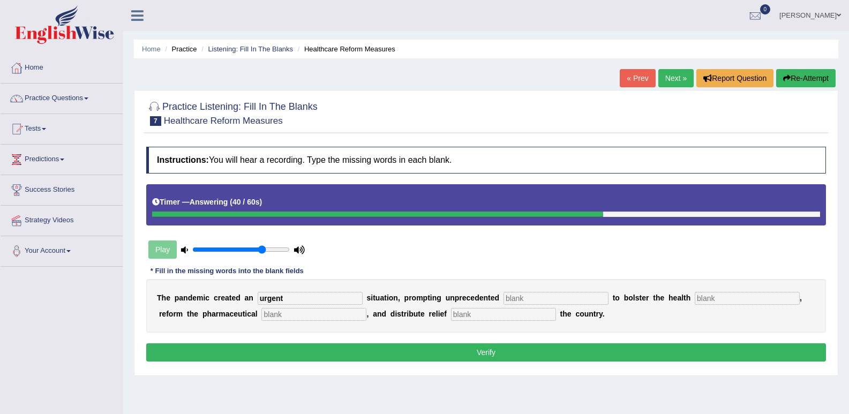
type input "urgent"
click at [518, 299] on input "text" at bounding box center [556, 298] width 105 height 13
type input "contribution"
click at [711, 299] on input "text" at bounding box center [747, 298] width 105 height 13
type input "sector"
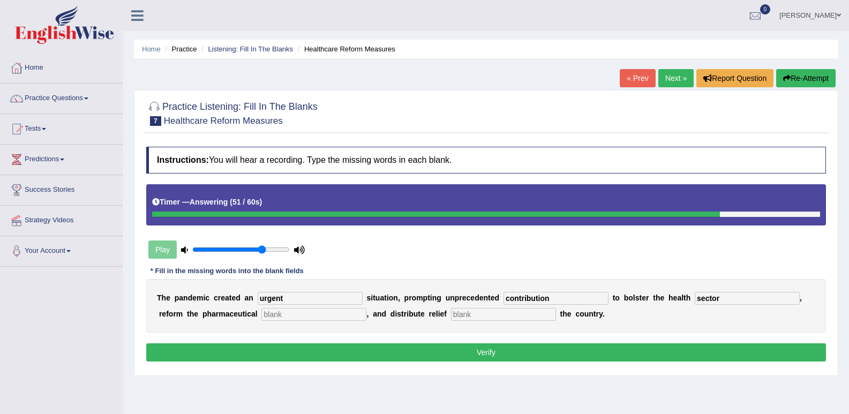
click at [260, 312] on b at bounding box center [260, 314] width 4 height 9
click at [264, 312] on input "text" at bounding box center [314, 314] width 105 height 13
type input "situat"
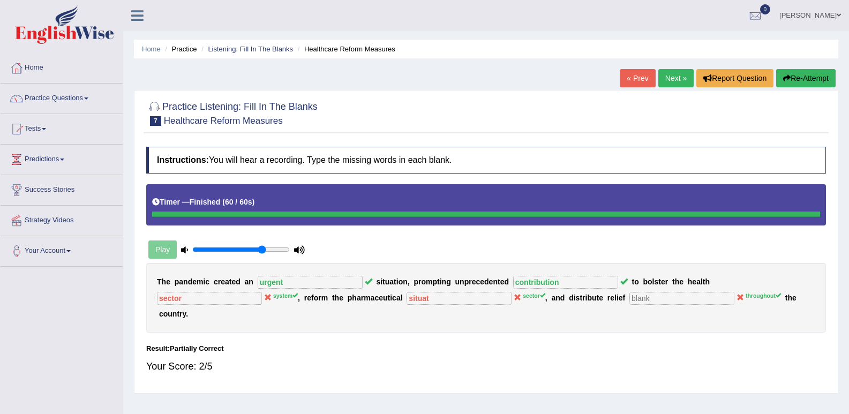
click at [815, 80] on button "Re-Attempt" at bounding box center [806, 78] width 59 height 18
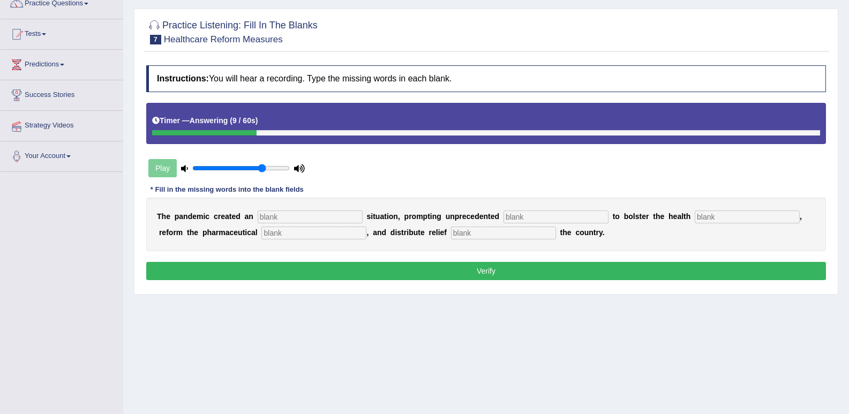
scroll to position [107, 0]
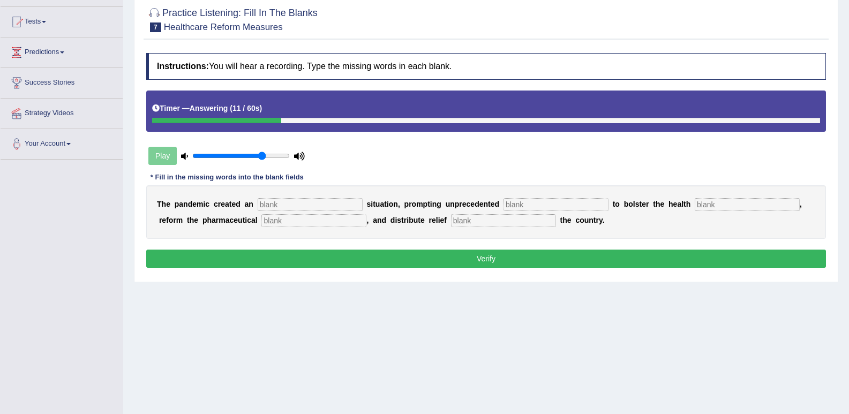
click at [279, 206] on input "text" at bounding box center [310, 204] width 105 height 13
type input "urgent"
click at [543, 201] on input "text" at bounding box center [556, 204] width 105 height 13
type input "contribution"
click at [706, 202] on input "text" at bounding box center [747, 204] width 105 height 13
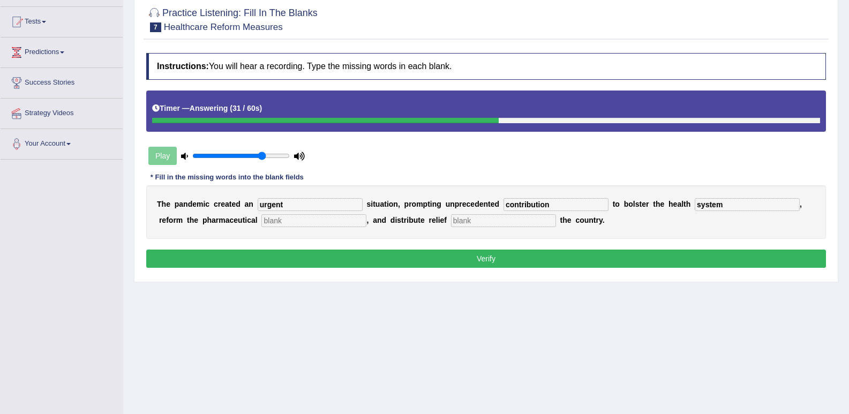
type input "system"
click at [277, 221] on input "text" at bounding box center [314, 220] width 105 height 13
type input "sector"
click at [471, 223] on input "text" at bounding box center [503, 220] width 105 height 13
type input "throughout"
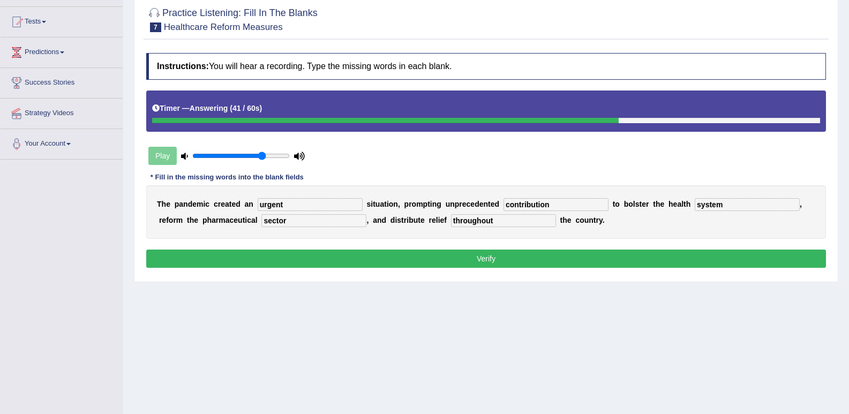
click at [508, 256] on button "Verify" at bounding box center [486, 259] width 680 height 18
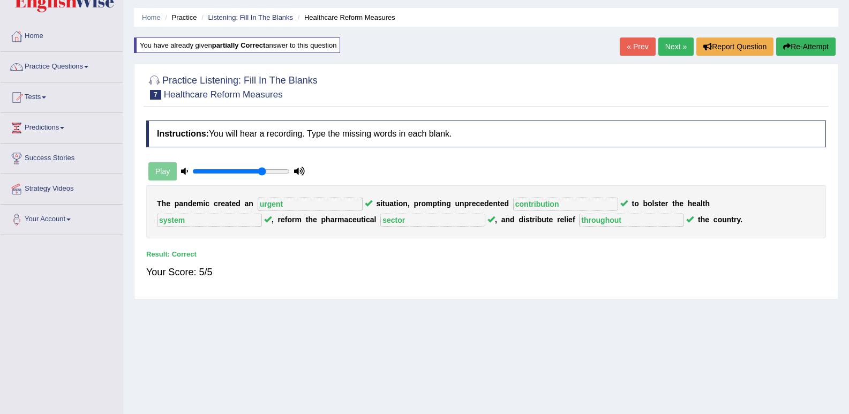
scroll to position [0, 0]
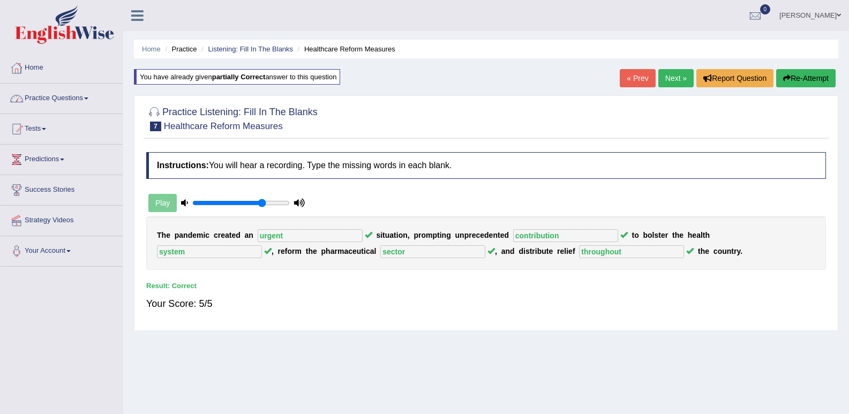
click at [66, 95] on link "Practice Questions" at bounding box center [62, 97] width 122 height 27
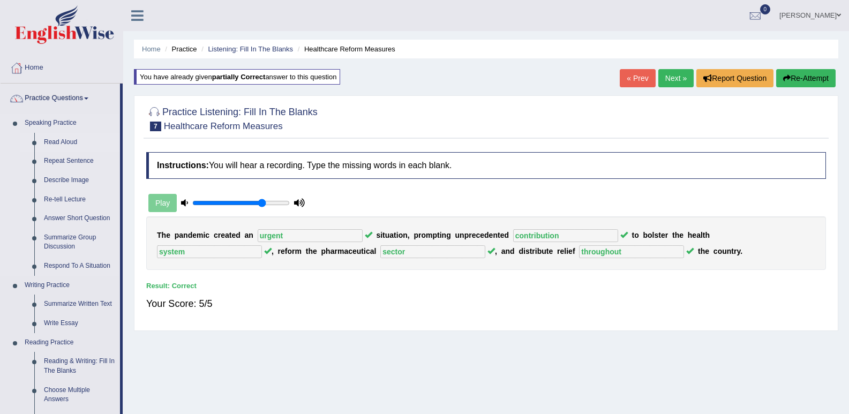
click at [57, 142] on link "Read Aloud" at bounding box center [79, 142] width 81 height 19
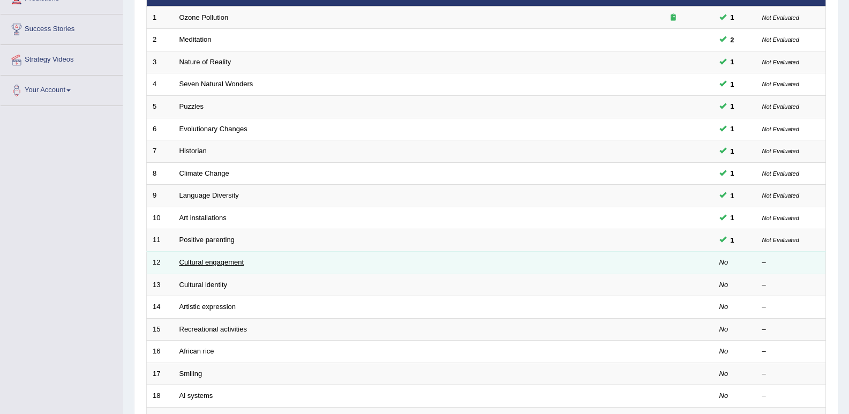
click at [212, 258] on link "Cultural engagement" at bounding box center [212, 262] width 65 height 8
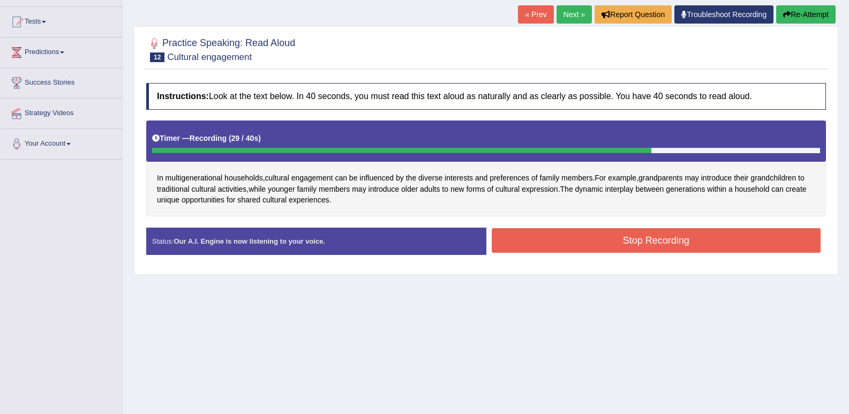
click at [638, 245] on button "Stop Recording" at bounding box center [657, 240] width 330 height 25
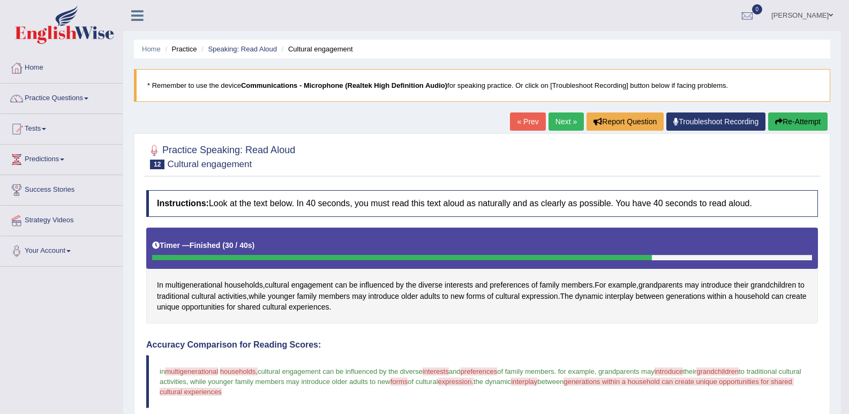
click at [794, 120] on button "Re-Attempt" at bounding box center [798, 122] width 59 height 18
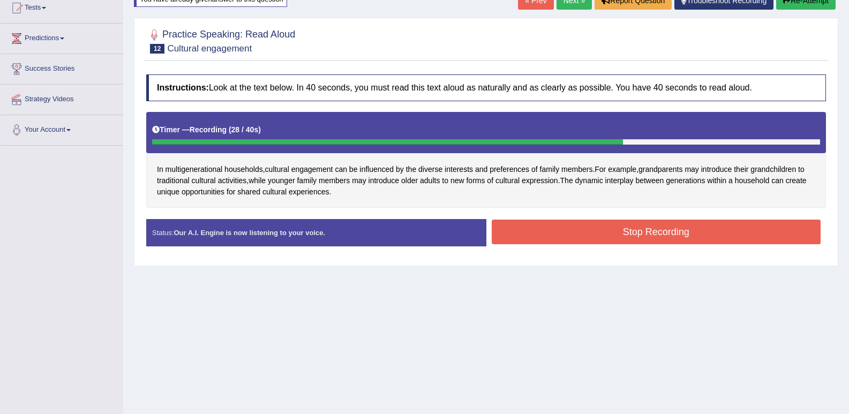
click at [628, 228] on button "Stop Recording" at bounding box center [657, 232] width 330 height 25
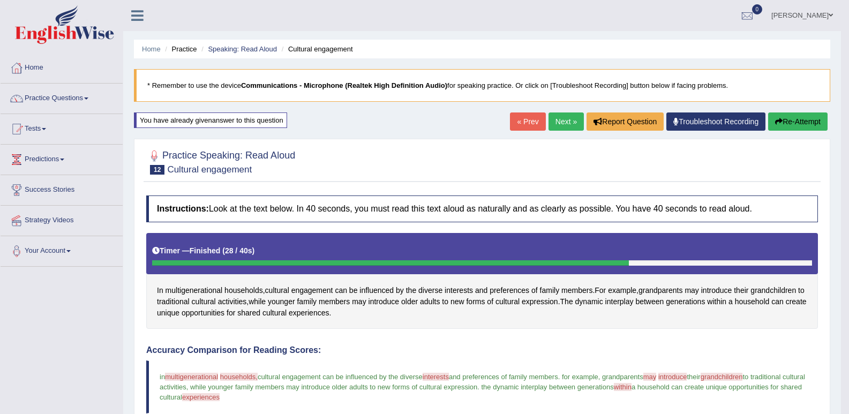
click at [564, 117] on link "Next »" at bounding box center [566, 122] width 35 height 18
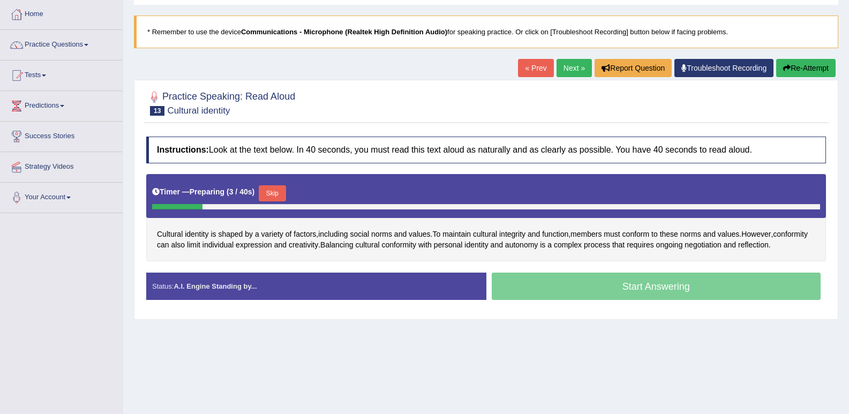
scroll to position [107, 0]
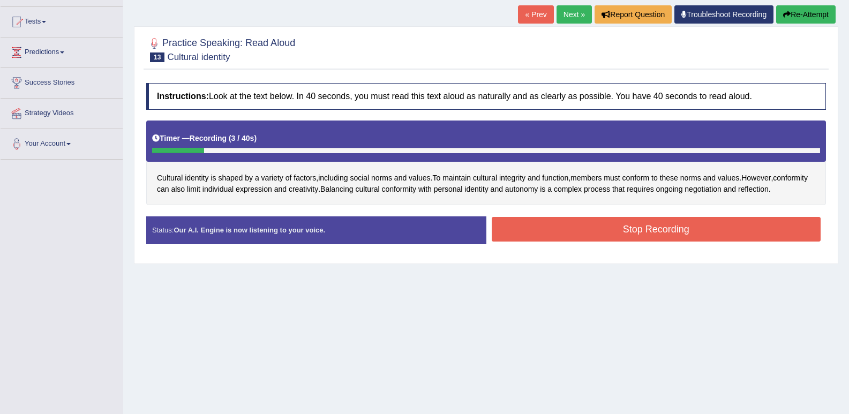
click at [820, 9] on button "Re-Attempt" at bounding box center [806, 14] width 59 height 18
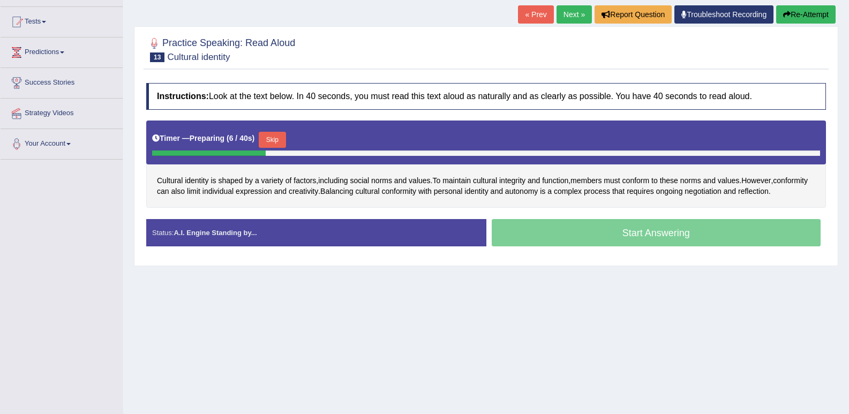
click at [277, 138] on button "Skip" at bounding box center [272, 140] width 27 height 16
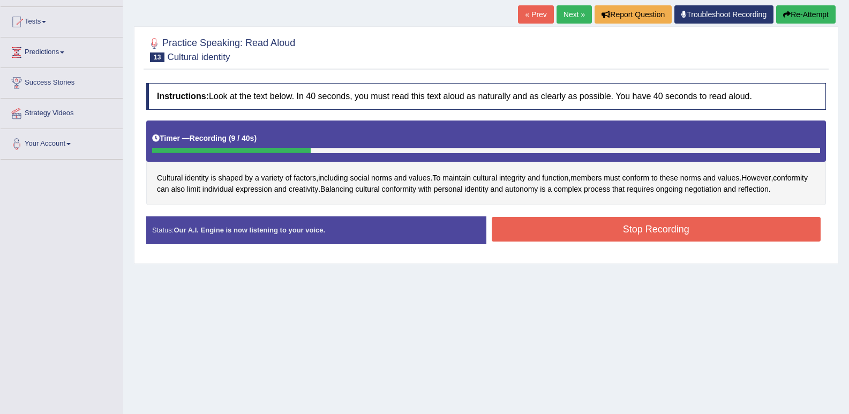
click at [825, 12] on button "Re-Attempt" at bounding box center [806, 14] width 59 height 18
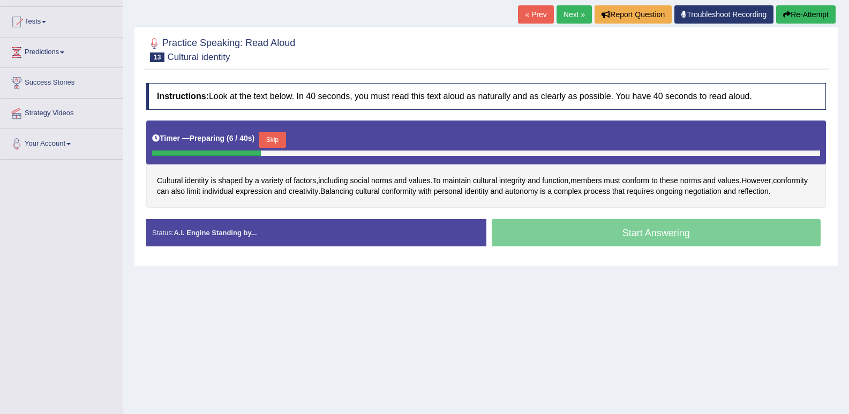
click at [274, 138] on button "Skip" at bounding box center [272, 140] width 27 height 16
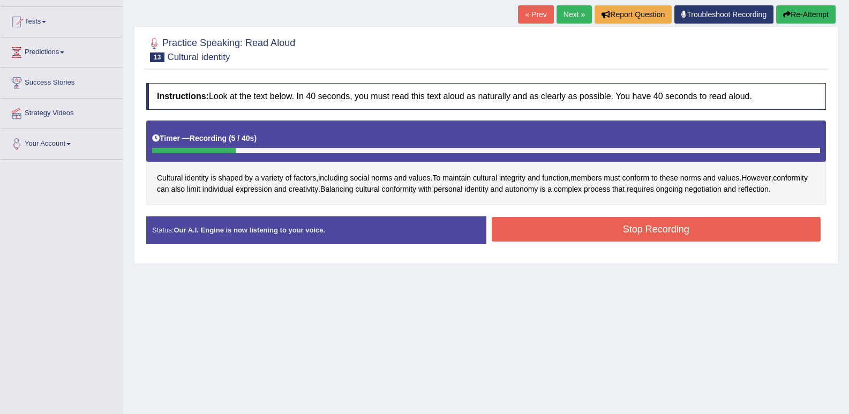
click at [794, 11] on button "Re-Attempt" at bounding box center [806, 14] width 59 height 18
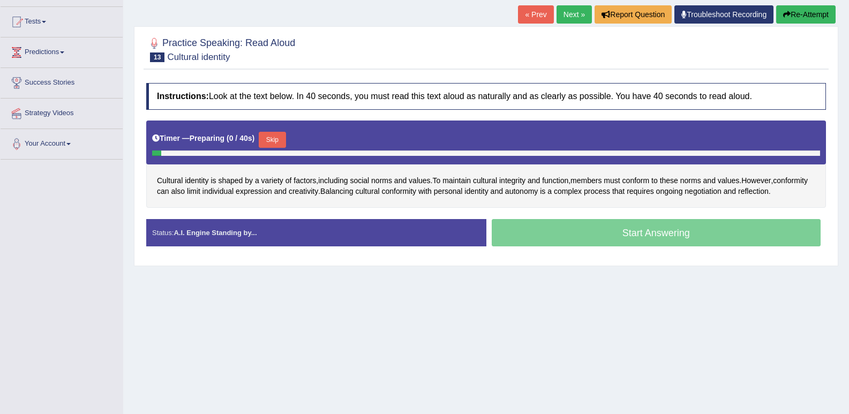
scroll to position [107, 0]
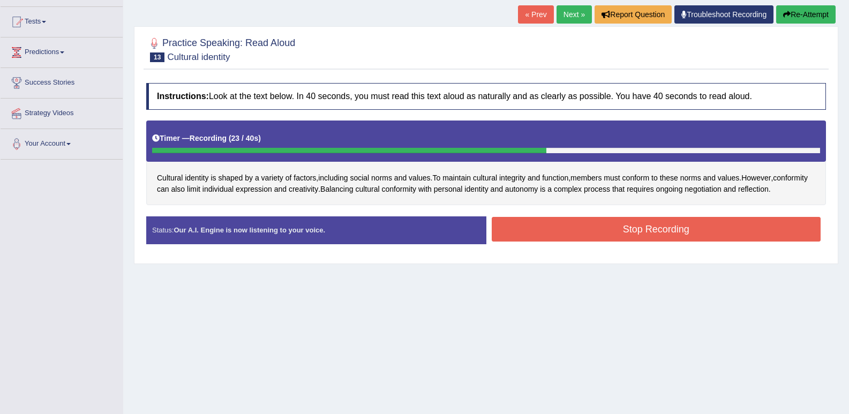
click at [825, 10] on button "Re-Attempt" at bounding box center [806, 14] width 59 height 18
click at [618, 226] on button "Stop Recording" at bounding box center [657, 229] width 330 height 25
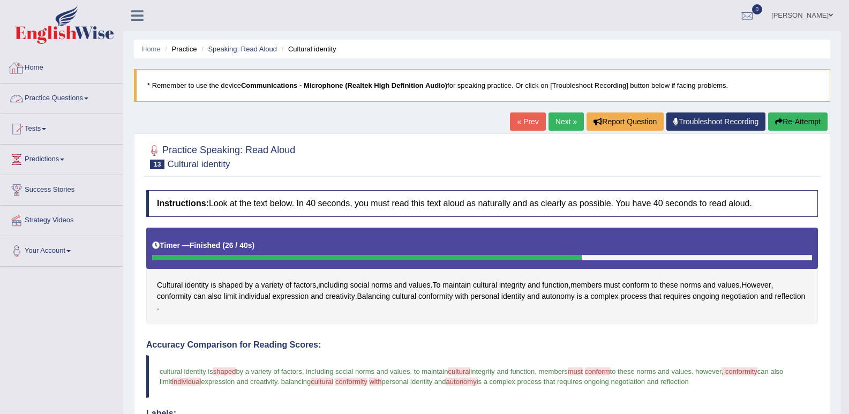
click at [38, 71] on link "Home" at bounding box center [62, 66] width 122 height 27
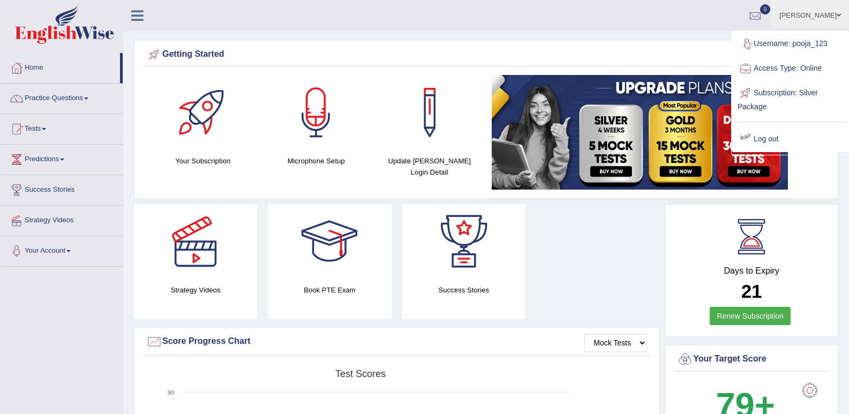
click at [777, 138] on link "Log out" at bounding box center [791, 139] width 116 height 25
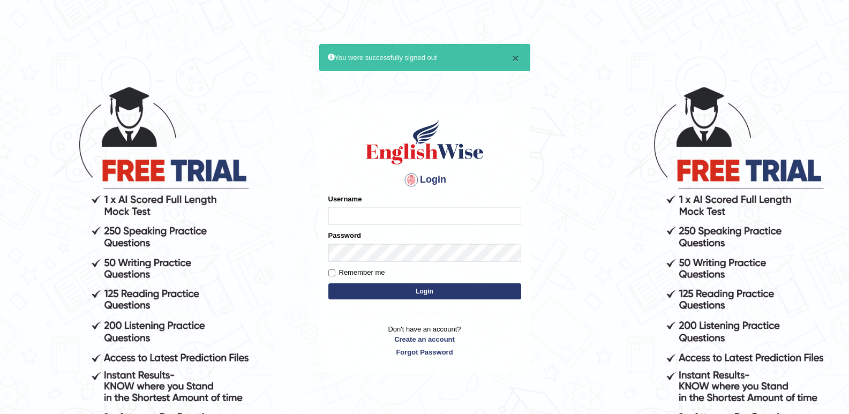
click at [518, 57] on button "×" at bounding box center [515, 58] width 6 height 11
